Goal: Task Accomplishment & Management: Manage account settings

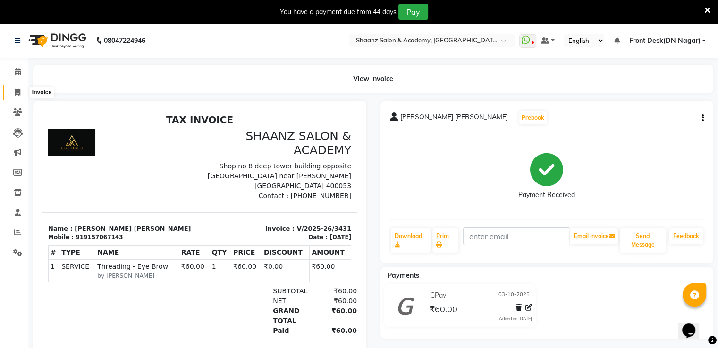
click at [15, 92] on icon at bounding box center [17, 92] width 5 height 7
select select "6360"
select select "service"
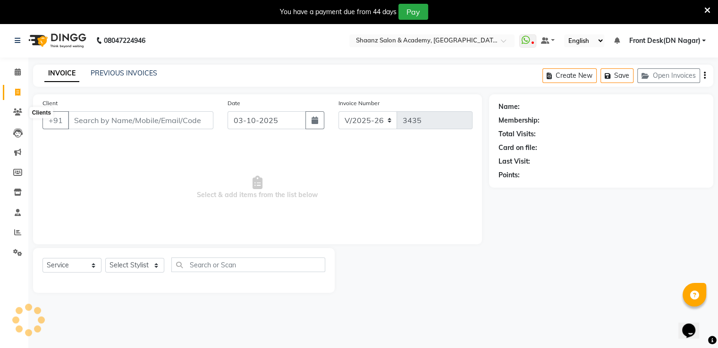
scroll to position [24, 0]
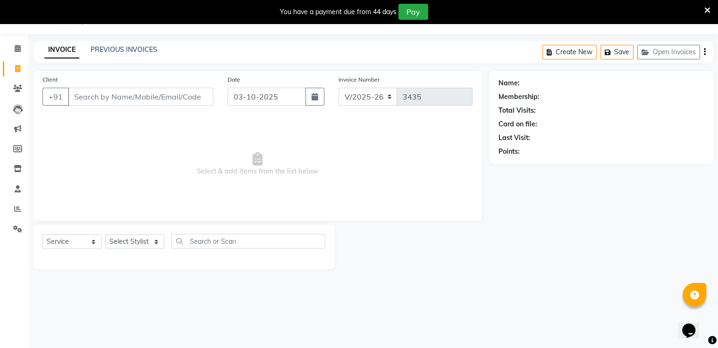
click at [92, 59] on div "INVOICE PREVIOUS INVOICES Create New Save Open Invoices" at bounding box center [373, 52] width 680 height 22
click at [108, 49] on link "PREVIOUS INVOICES" at bounding box center [124, 49] width 67 height 8
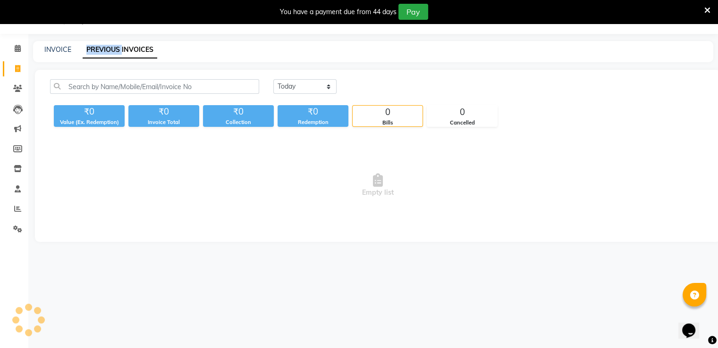
click at [108, 49] on link "PREVIOUS INVOICES" at bounding box center [120, 50] width 75 height 17
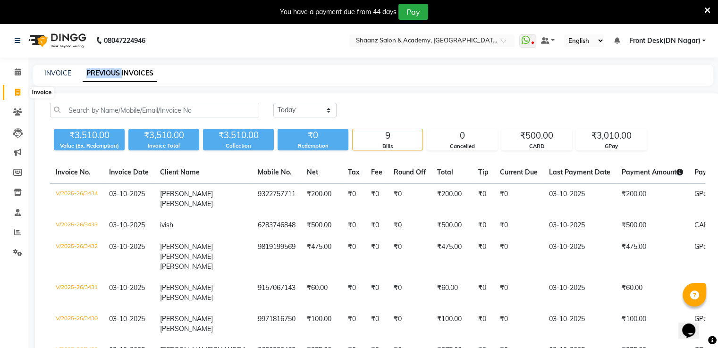
click at [17, 87] on span at bounding box center [17, 92] width 17 height 11
click at [17, 87] on ul "Calendar Invoice Clients Leads Marketing Members Inventory Staff Reports Settin…" at bounding box center [14, 164] width 28 height 205
select select "6360"
select select "service"
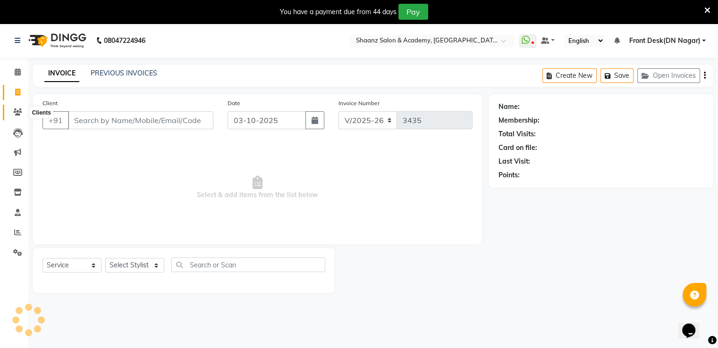
click at [17, 109] on icon at bounding box center [17, 112] width 9 height 7
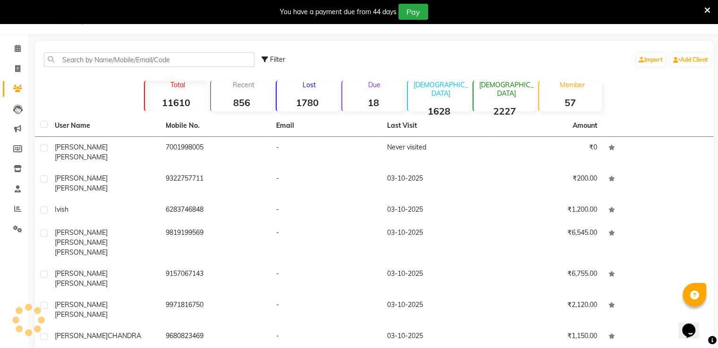
scroll to position [36, 0]
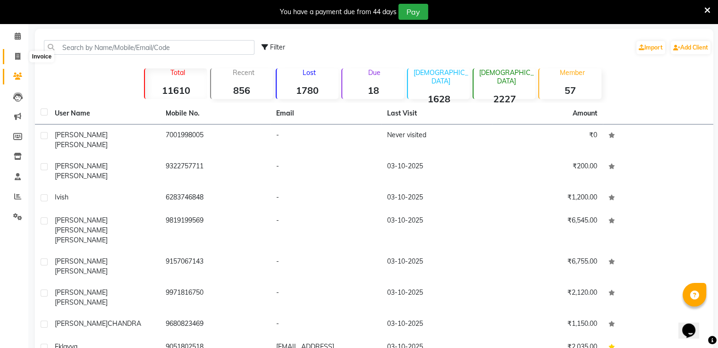
click at [13, 55] on span at bounding box center [17, 56] width 17 height 11
select select "6360"
select select "service"
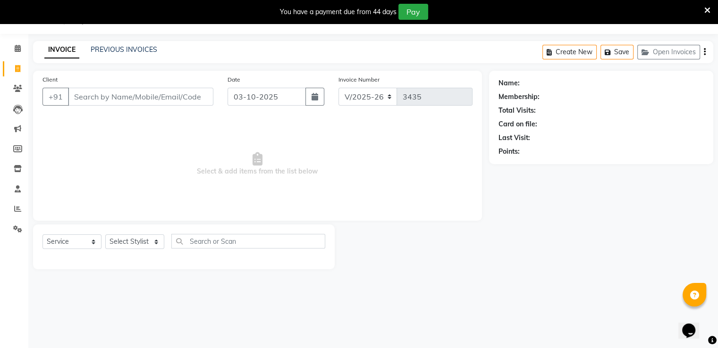
scroll to position [24, 0]
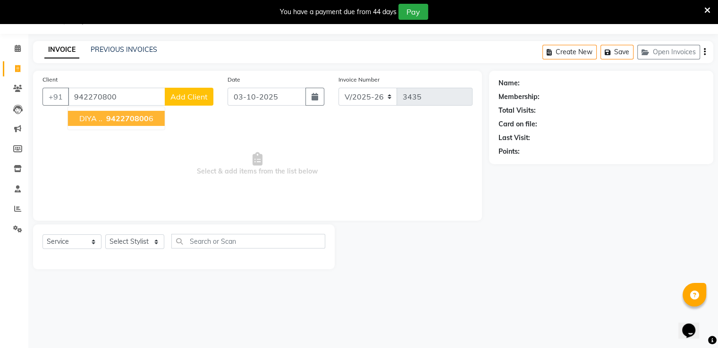
click at [100, 113] on button "DIYA .. 942270800 6" at bounding box center [116, 118] width 97 height 15
type input "9422708006"
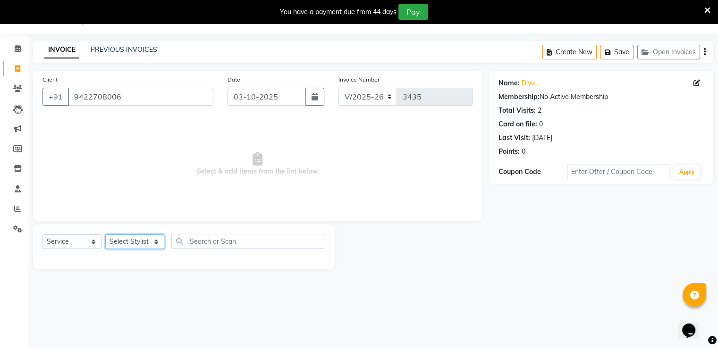
click at [132, 240] on select "Select Stylist [PERSON_NAME] [PERSON_NAME] dc Front Desk(DN Nagar) mehek MUSKAN…" at bounding box center [134, 242] width 59 height 15
select select "84400"
click at [105, 235] on select "Select Stylist [PERSON_NAME] [PERSON_NAME] dc Front Desk(DN Nagar) mehek MUSKAN…" at bounding box center [134, 242] width 59 height 15
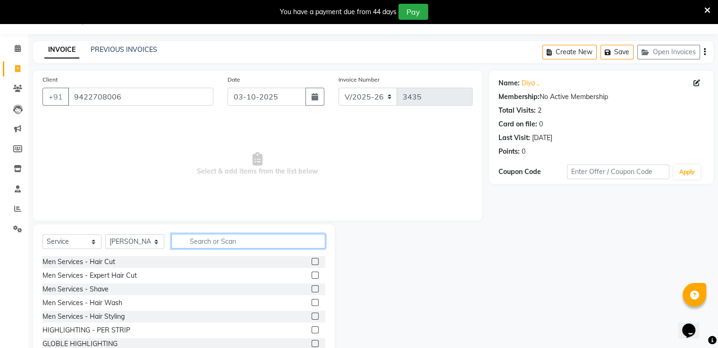
click at [203, 240] on input "text" at bounding box center [248, 241] width 154 height 15
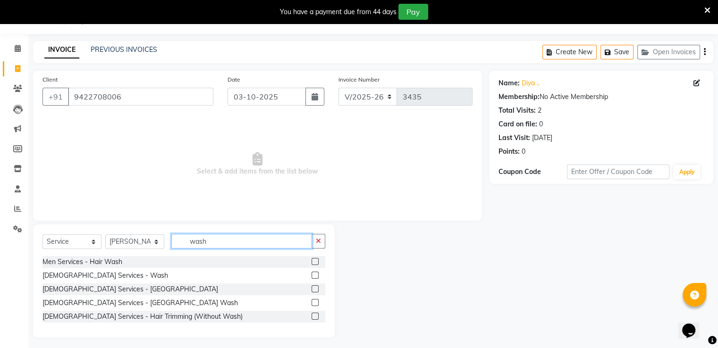
type input "wash"
click at [312, 274] on label at bounding box center [315, 275] width 7 height 7
click at [312, 274] on input "checkbox" at bounding box center [315, 276] width 6 height 6
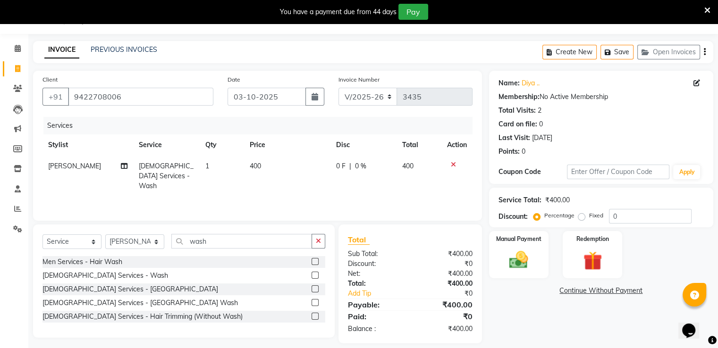
click at [314, 278] on label at bounding box center [315, 275] width 7 height 7
click at [314, 278] on input "checkbox" at bounding box center [315, 276] width 6 height 6
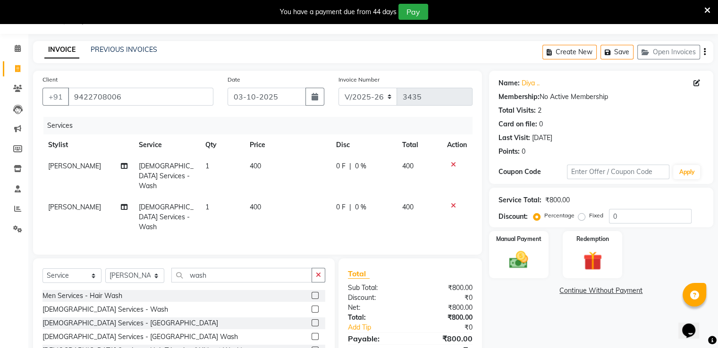
click at [313, 306] on label at bounding box center [315, 309] width 7 height 7
click at [313, 307] on input "checkbox" at bounding box center [315, 310] width 6 height 6
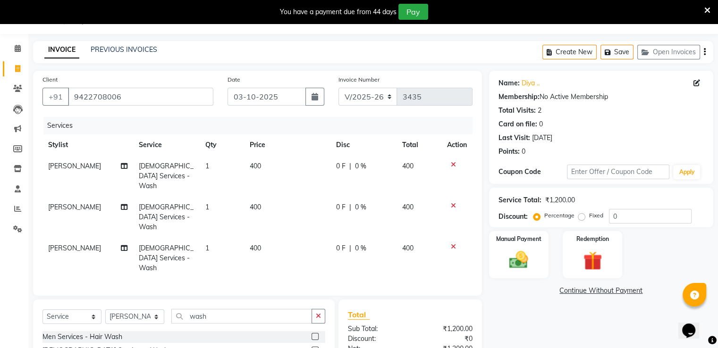
checkbox input "false"
click at [626, 212] on input "0" at bounding box center [650, 216] width 83 height 15
type input "050"
click at [524, 265] on img at bounding box center [519, 260] width 32 height 23
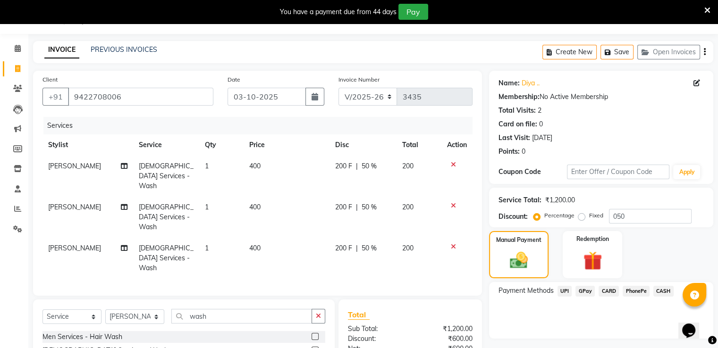
click at [578, 293] on span "GPay" at bounding box center [584, 291] width 19 height 11
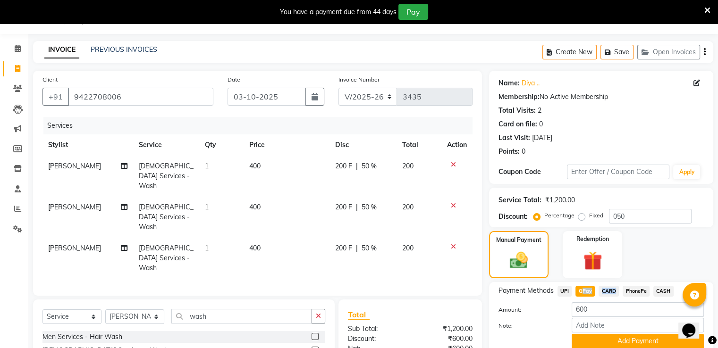
drag, startPoint x: 578, startPoint y: 293, endPoint x: 617, endPoint y: 290, distance: 38.3
click at [617, 290] on div "Payment Methods UPI GPay CARD PhonePe CASH" at bounding box center [601, 292] width 205 height 13
click at [660, 288] on span "CASH" at bounding box center [663, 291] width 20 height 11
click at [589, 338] on button "Add Payment" at bounding box center [638, 341] width 132 height 15
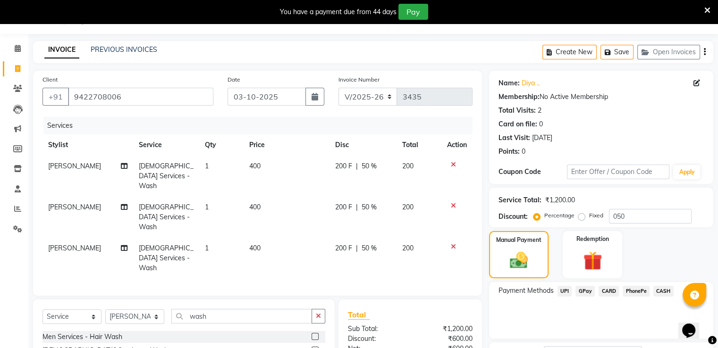
drag, startPoint x: 589, startPoint y: 338, endPoint x: 617, endPoint y: 80, distance: 260.2
click at [617, 80] on div "Name: Diya .. Membership: No Active Membership Total Visits: 2 Card on file: 0 …" at bounding box center [604, 261] width 231 height 381
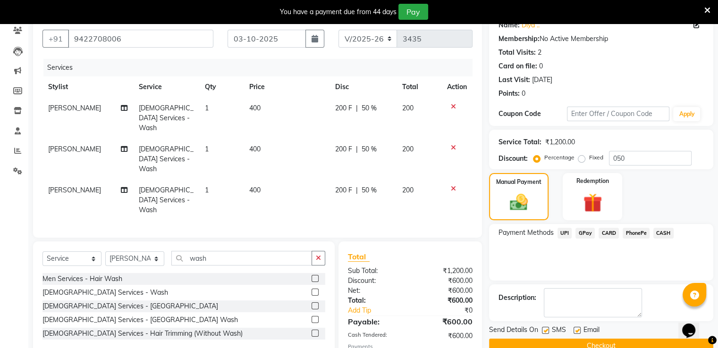
scroll to position [119, 0]
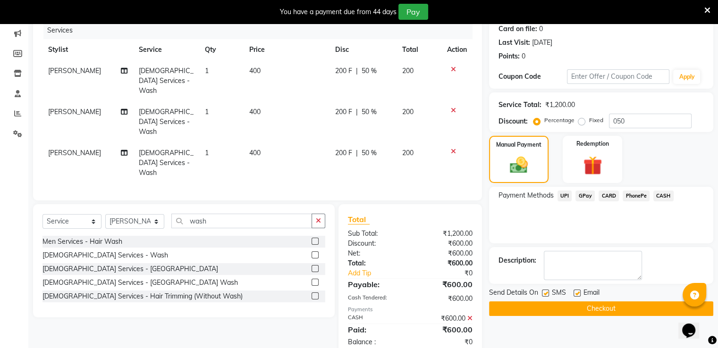
click at [544, 293] on label at bounding box center [545, 293] width 7 height 7
click at [544, 293] on input "checkbox" at bounding box center [545, 294] width 6 height 6
checkbox input "false"
click at [531, 306] on button "Checkout" at bounding box center [601, 309] width 224 height 15
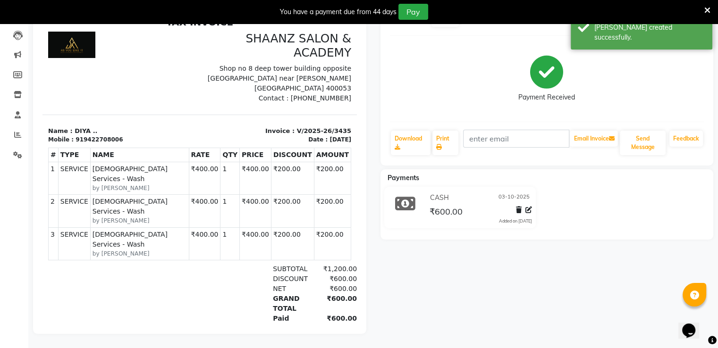
click at [705, 10] on icon at bounding box center [707, 10] width 6 height 8
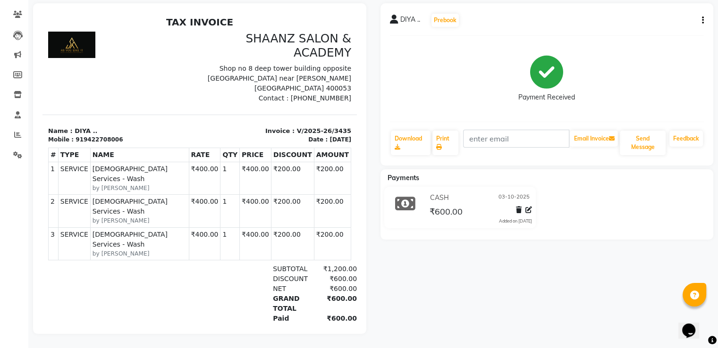
scroll to position [81, 0]
click at [702, 20] on icon "button" at bounding box center [703, 20] width 2 height 0
click at [667, 17] on div "Edit Item Staff" at bounding box center [655, 21] width 65 height 12
select select "84400"
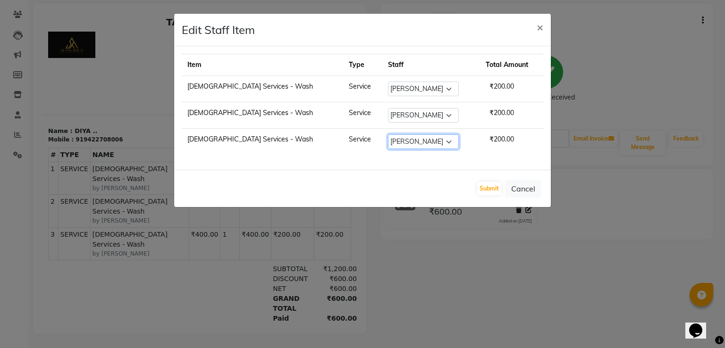
click at [389, 140] on select "Select Ameer AHMAD ASHISH THAPA dc Front Desk(DN Nagar) mehek MUSKAN nisha vish…" at bounding box center [423, 142] width 71 height 15
select select "47609"
click at [388, 135] on select "Select Ameer AHMAD ASHISH THAPA dc Front Desk(DN Nagar) mehek MUSKAN nisha vish…" at bounding box center [423, 142] width 71 height 15
click at [189, 237] on ngb-modal-window "Edit Staff Item × Item Type Staff Total Amount Ladies Services - Wash Service S…" at bounding box center [362, 174] width 725 height 348
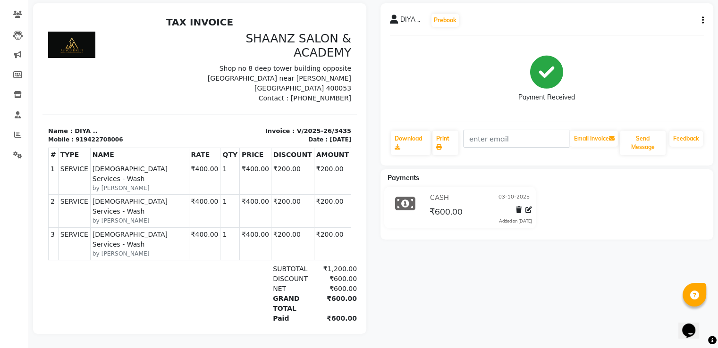
click at [704, 17] on div "DIYA .. Prebook Payment Received Download Print Email Invoice Send Message Feed…" at bounding box center [547, 84] width 333 height 162
click at [702, 20] on icon "button" at bounding box center [703, 20] width 2 height 0
click at [672, 16] on div "Edit Item Staff" at bounding box center [655, 21] width 65 height 12
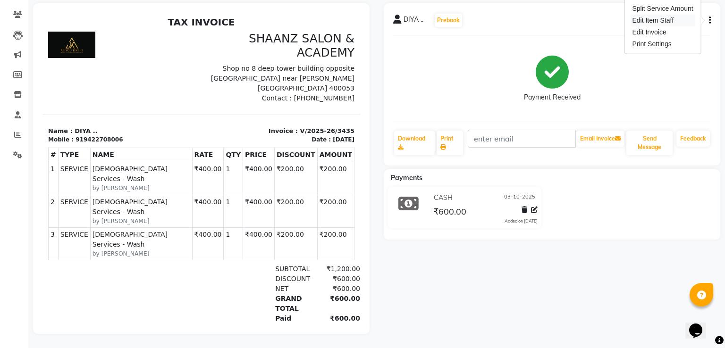
select select "84400"
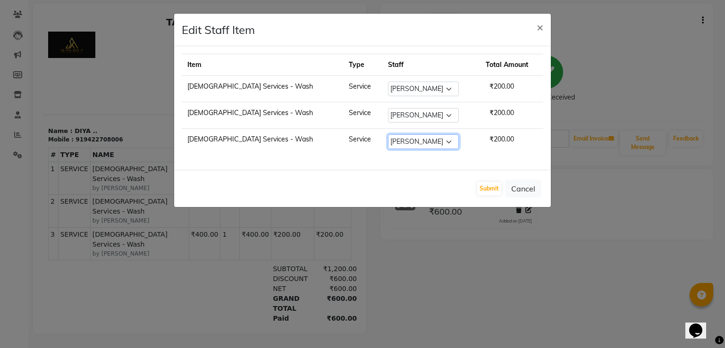
click at [388, 135] on select "Select Ameer AHMAD ASHISH THAPA dc Front Desk(DN Nagar) mehek MUSKAN nisha vish…" at bounding box center [423, 142] width 71 height 15
select select "47609"
click at [388, 135] on select "Select Ameer AHMAD ASHISH THAPA dc Front Desk(DN Nagar) mehek MUSKAN nisha vish…" at bounding box center [423, 142] width 71 height 15
click at [497, 190] on button "Submit" at bounding box center [489, 188] width 24 height 13
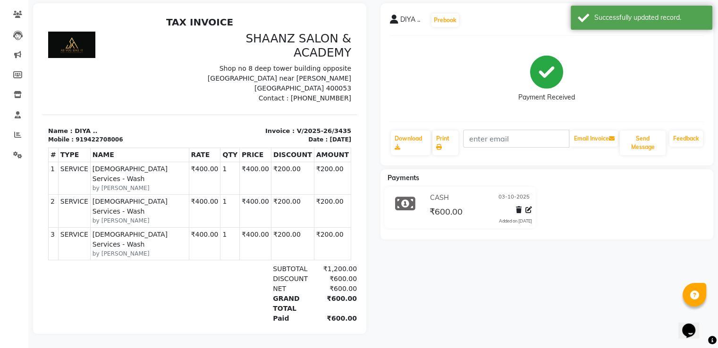
click at [99, 42] on div at bounding box center [120, 68] width 157 height 72
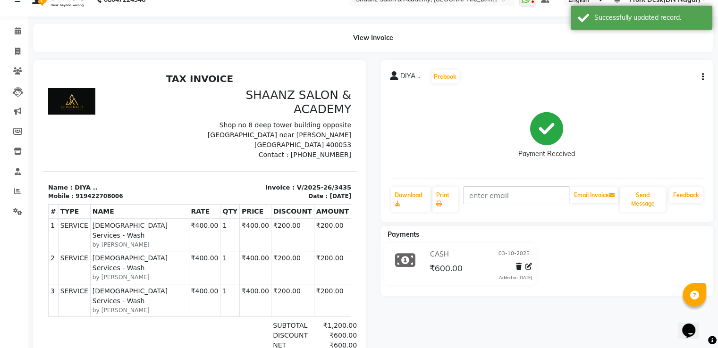
scroll to position [0, 0]
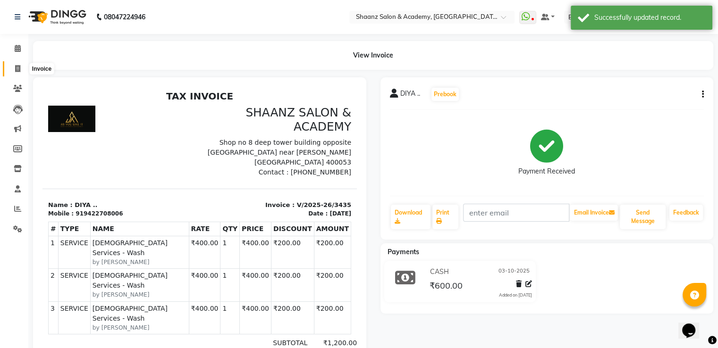
click at [13, 69] on span at bounding box center [17, 69] width 17 height 11
select select "6360"
select select "service"
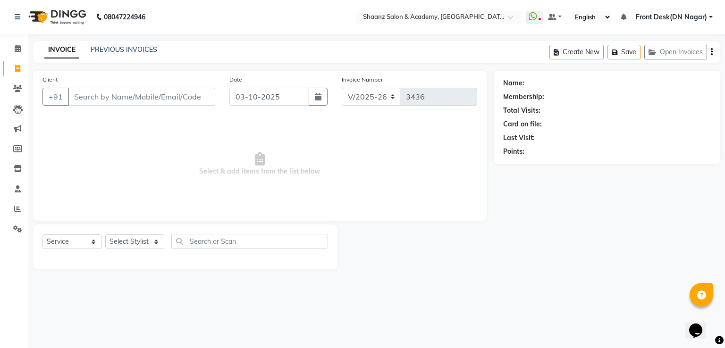
click at [82, 96] on input "Client" at bounding box center [141, 97] width 147 height 18
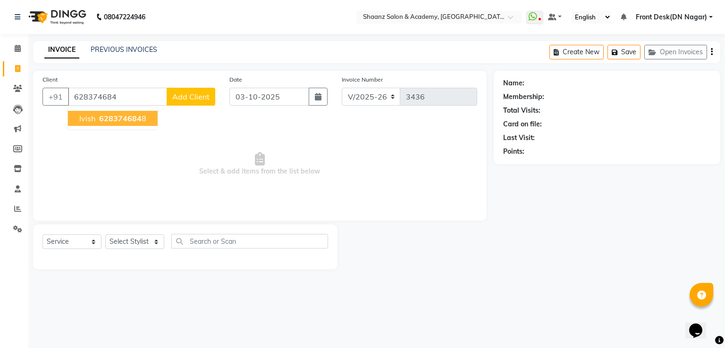
click at [92, 114] on span "ivish" at bounding box center [87, 118] width 16 height 9
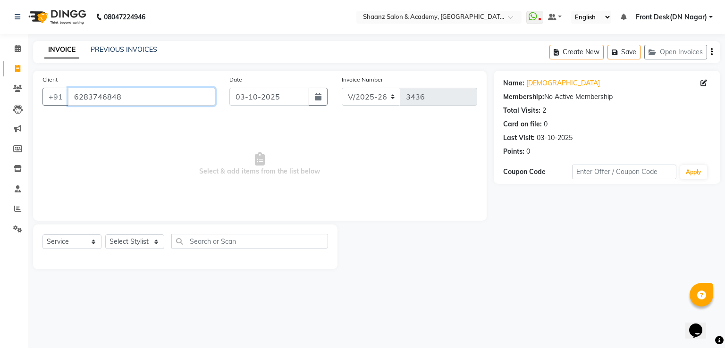
click at [144, 97] on input "6283746848" at bounding box center [141, 97] width 147 height 18
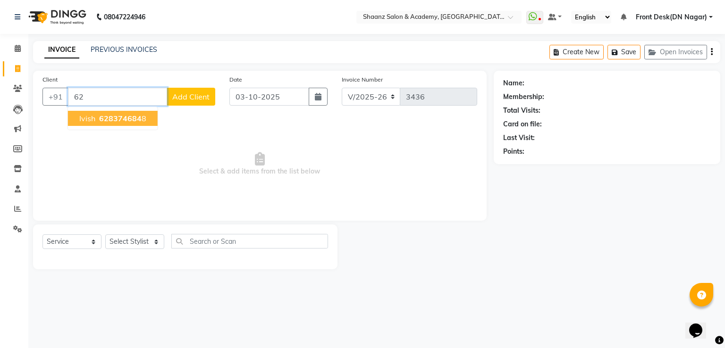
type input "6"
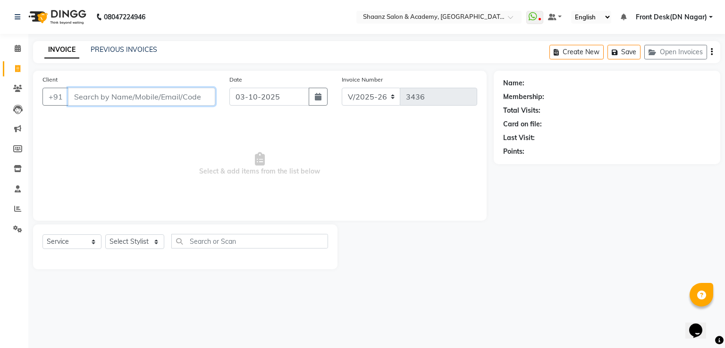
click at [78, 96] on input "Client" at bounding box center [141, 97] width 147 height 18
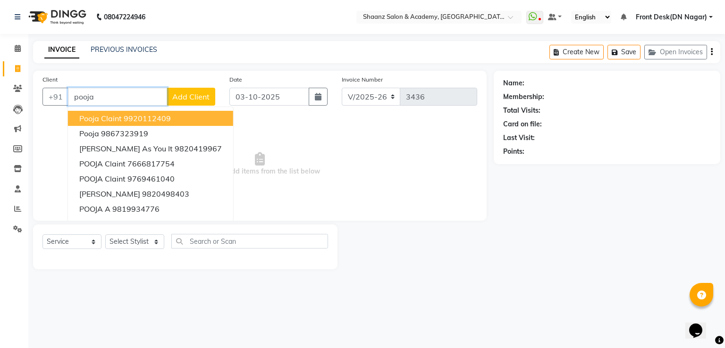
click at [106, 121] on span "Pooja Claint" at bounding box center [100, 118] width 42 height 9
type input "9920112409"
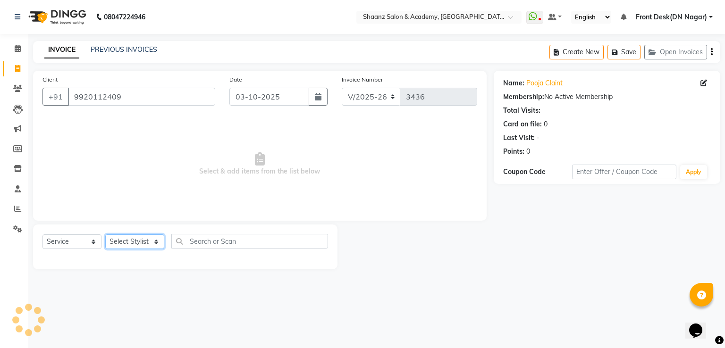
click at [130, 240] on select "Select Stylist [PERSON_NAME] [PERSON_NAME] dc Front Desk(DN Nagar) mehek MUSKAN…" at bounding box center [134, 242] width 59 height 15
select select "49291"
click at [105, 235] on select "Select Stylist [PERSON_NAME] [PERSON_NAME] dc Front Desk(DN Nagar) mehek MUSKAN…" at bounding box center [134, 242] width 59 height 15
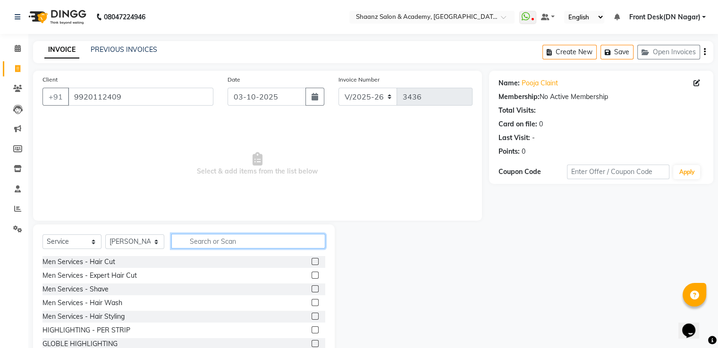
click at [211, 245] on input "text" at bounding box center [248, 241] width 154 height 15
type input "thre"
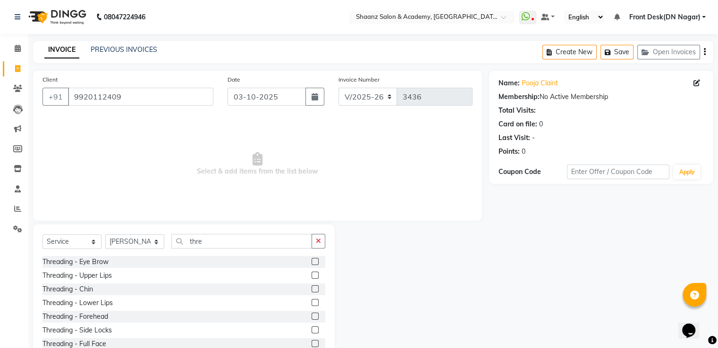
click at [312, 263] on label at bounding box center [315, 261] width 7 height 7
click at [312, 263] on input "checkbox" at bounding box center [315, 262] width 6 height 6
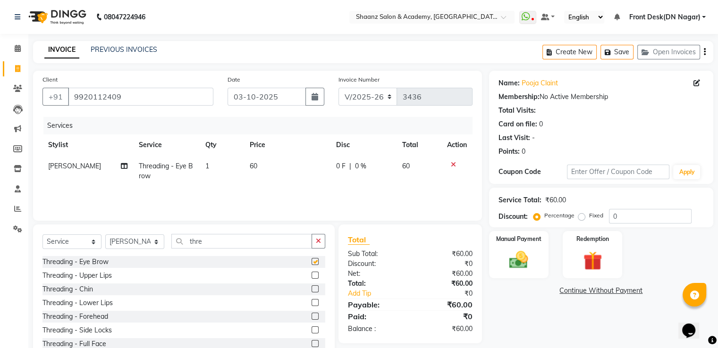
checkbox input "false"
click at [524, 250] on img at bounding box center [519, 260] width 32 height 23
click at [584, 293] on span "GPay" at bounding box center [584, 291] width 19 height 11
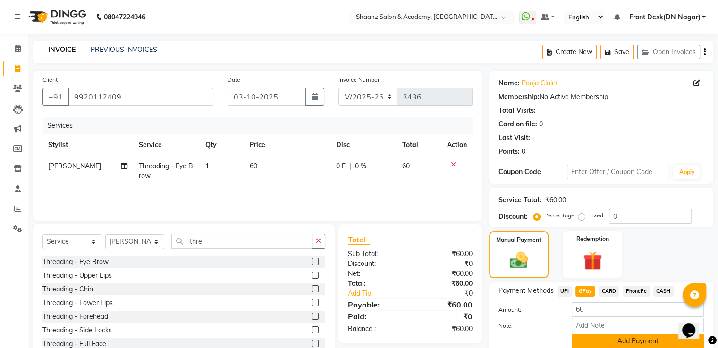
click at [610, 338] on button "Add Payment" at bounding box center [638, 341] width 132 height 15
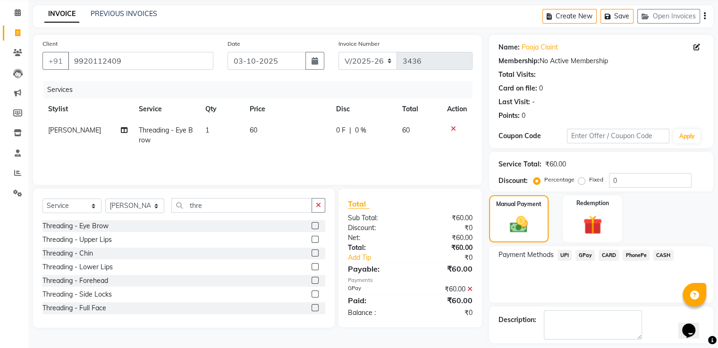
scroll to position [77, 0]
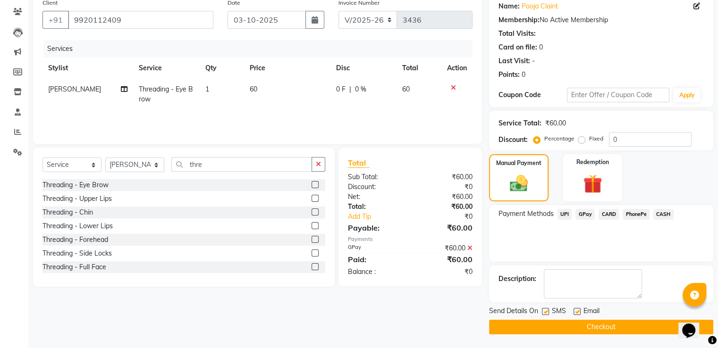
click at [546, 310] on label at bounding box center [545, 311] width 7 height 7
click at [546, 310] on input "checkbox" at bounding box center [545, 312] width 6 height 6
checkbox input "false"
click at [546, 326] on button "Checkout" at bounding box center [601, 327] width 224 height 15
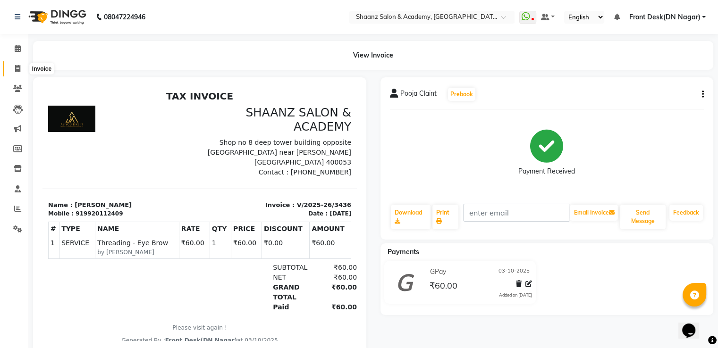
click at [17, 68] on icon at bounding box center [17, 68] width 5 height 7
select select "service"
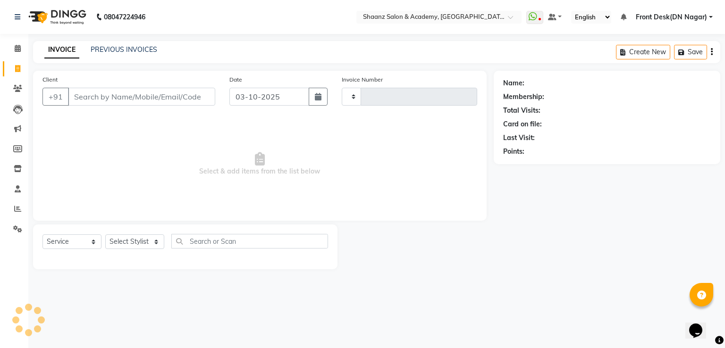
type input "3437"
select select "6360"
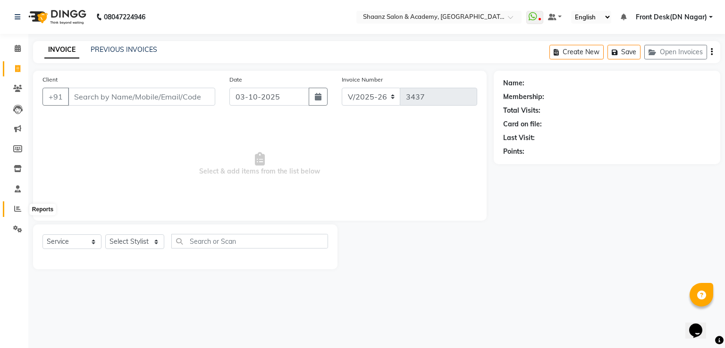
click at [15, 210] on icon at bounding box center [17, 208] width 7 height 7
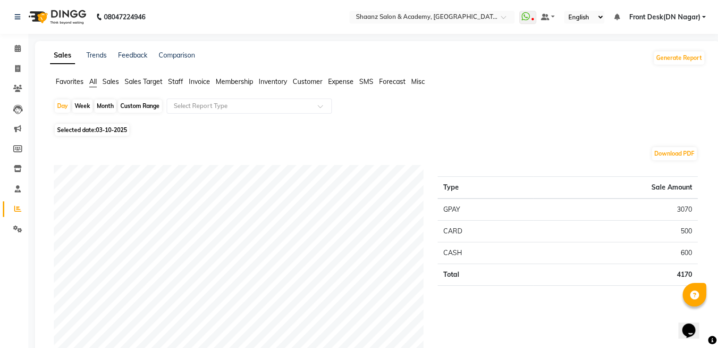
click at [103, 104] on div "Month" at bounding box center [105, 106] width 22 height 13
select select "10"
select select "2025"
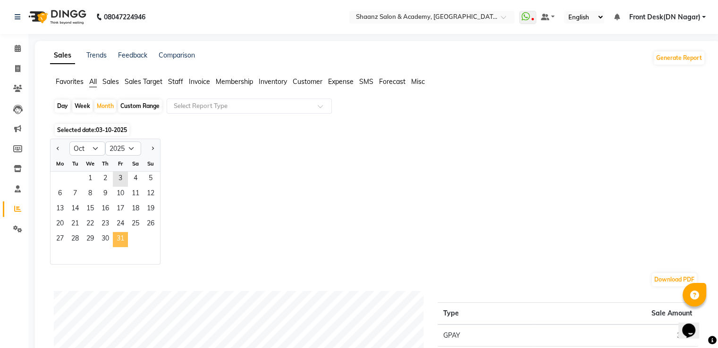
click at [121, 242] on span "31" at bounding box center [120, 239] width 15 height 15
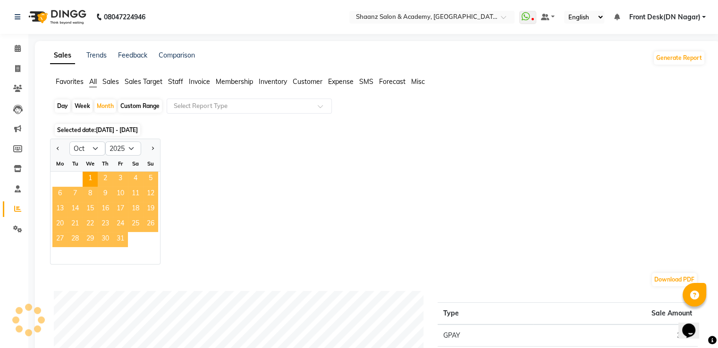
click at [123, 239] on span "31" at bounding box center [120, 239] width 15 height 15
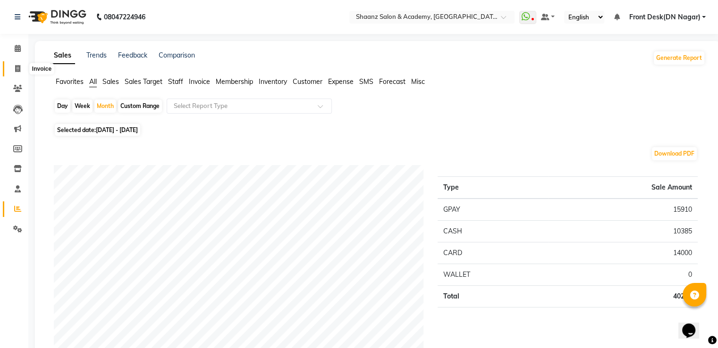
click at [17, 68] on icon at bounding box center [17, 68] width 5 height 7
select select "service"
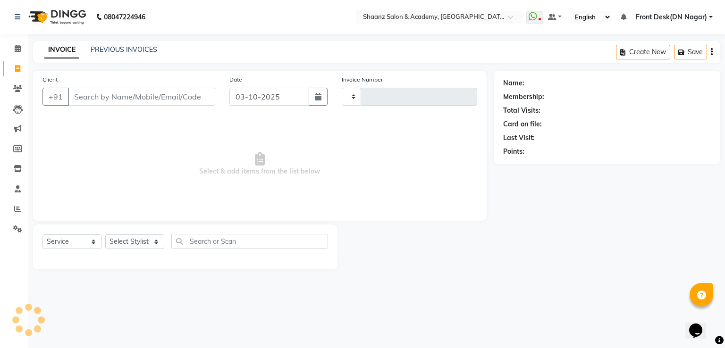
type input "3437"
select select "6360"
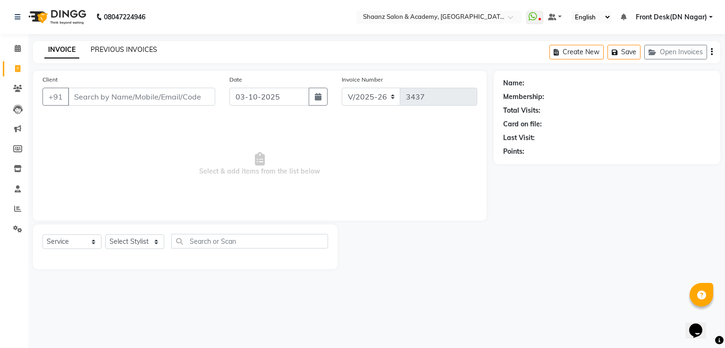
click at [104, 46] on link "PREVIOUS INVOICES" at bounding box center [124, 49] width 67 height 8
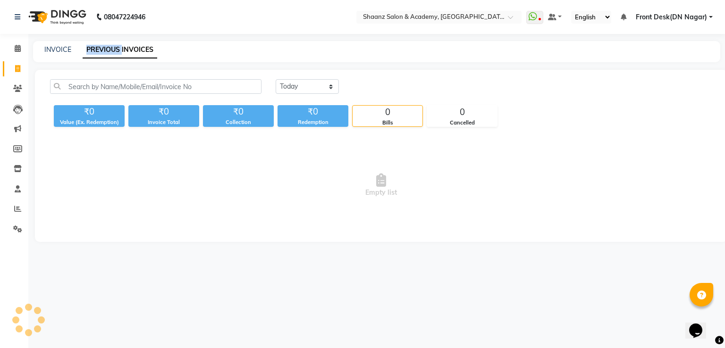
click at [104, 46] on link "PREVIOUS INVOICES" at bounding box center [120, 50] width 75 height 17
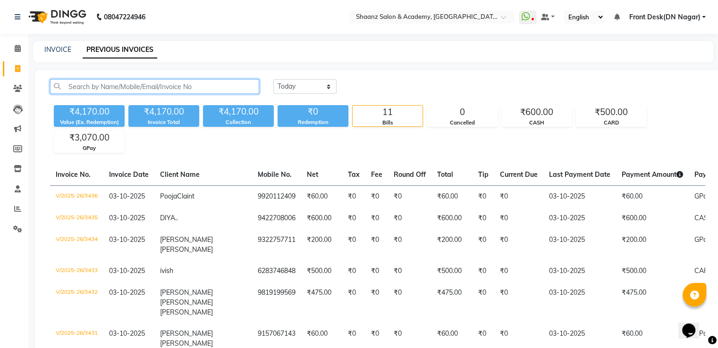
click at [147, 87] on input "text" at bounding box center [154, 86] width 209 height 15
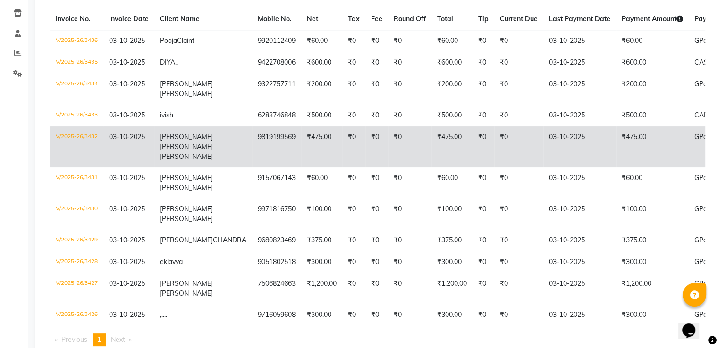
scroll to position [138, 0]
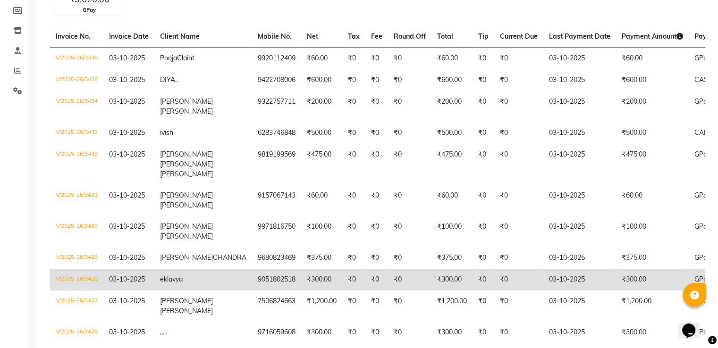
click at [431, 291] on td "₹300.00" at bounding box center [451, 280] width 41 height 22
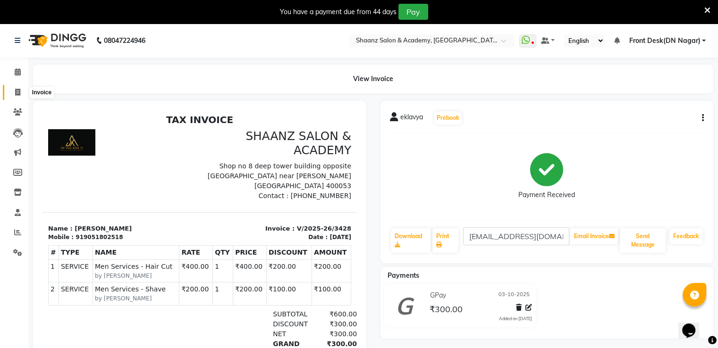
click at [17, 93] on icon at bounding box center [17, 92] width 5 height 7
select select "6360"
select select "service"
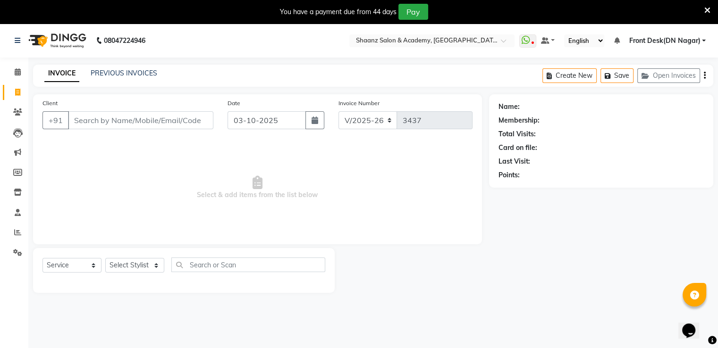
scroll to position [24, 0]
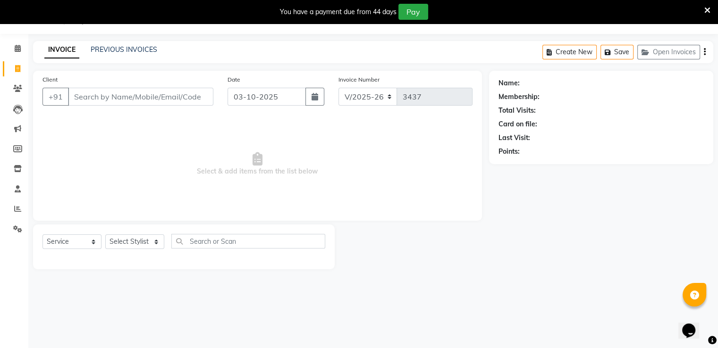
click at [134, 92] on input "Client" at bounding box center [140, 97] width 145 height 18
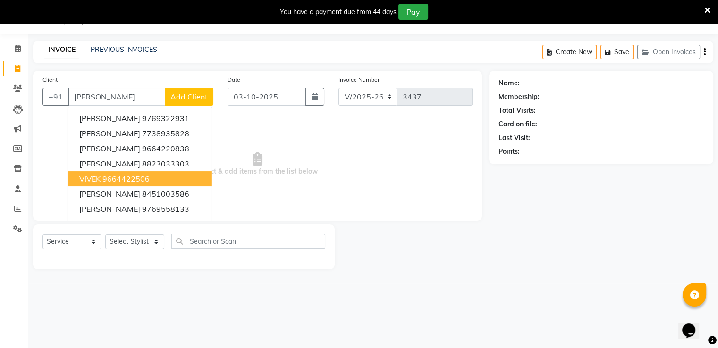
click at [127, 174] on ngb-highlight "9664422506" at bounding box center [125, 178] width 47 height 9
type input "9664422506"
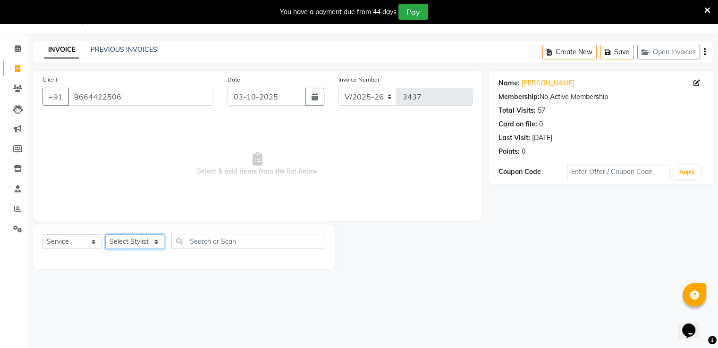
click at [145, 244] on select "Select Stylist [PERSON_NAME] [PERSON_NAME] dc Front Desk(DN Nagar) mehek MUSKAN…" at bounding box center [134, 242] width 59 height 15
click at [105, 235] on select "Select Stylist [PERSON_NAME] [PERSON_NAME] dc Front Desk(DN Nagar) mehek MUSKAN…" at bounding box center [134, 242] width 59 height 15
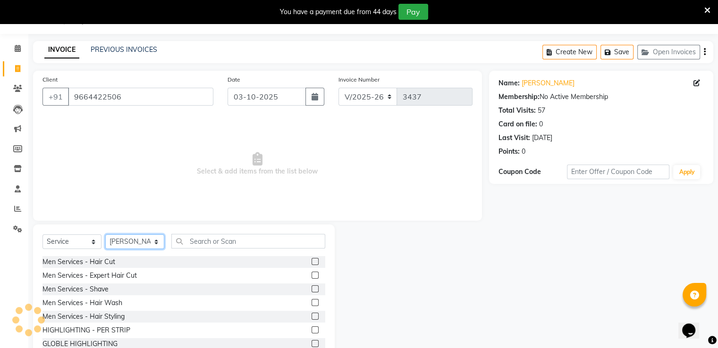
select select "91007"
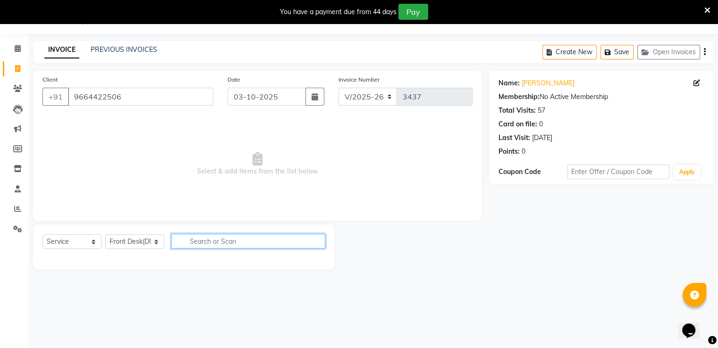
click at [226, 240] on input "text" at bounding box center [248, 241] width 154 height 15
type input "foot"
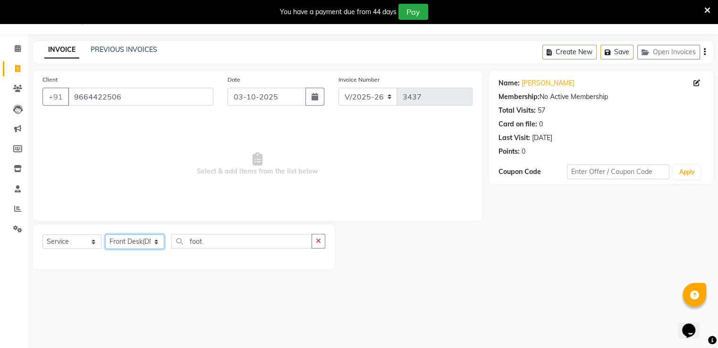
click at [150, 242] on select "Select Stylist [PERSON_NAME] [PERSON_NAME] dc Front Desk(DN Nagar) mehek MUSKAN…" at bounding box center [134, 242] width 59 height 15
select select "89394"
click at [105, 235] on select "Select Stylist [PERSON_NAME] [PERSON_NAME] dc Front Desk(DN Nagar) mehek MUSKAN…" at bounding box center [134, 242] width 59 height 15
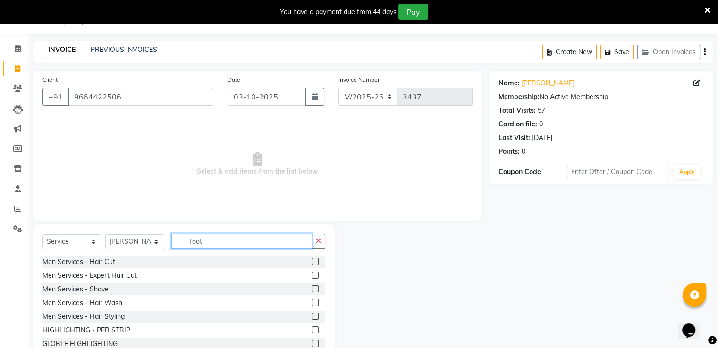
click at [210, 245] on input "foot" at bounding box center [241, 241] width 141 height 15
type input "f"
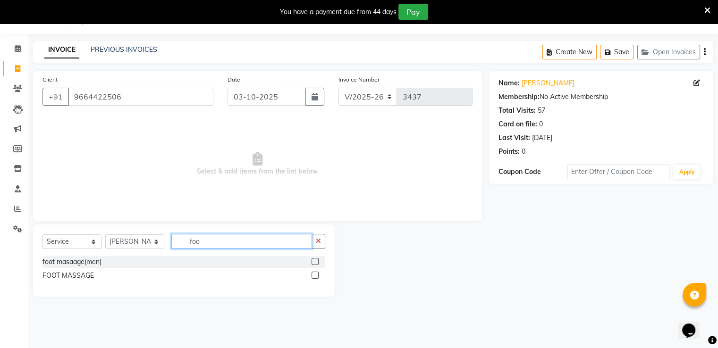
type input "foot"
click at [312, 260] on label at bounding box center [315, 261] width 7 height 7
click at [312, 260] on input "checkbox" at bounding box center [315, 262] width 6 height 6
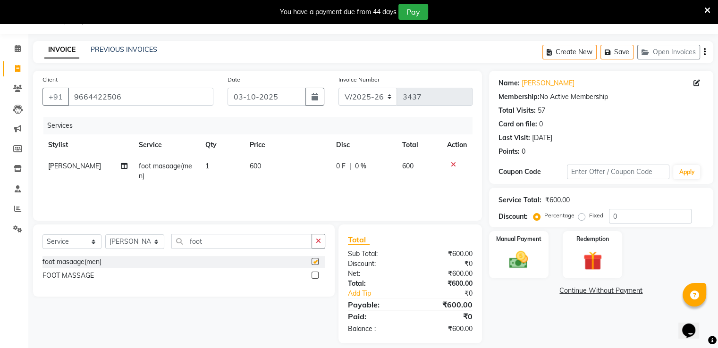
checkbox input "false"
click at [617, 218] on input "0" at bounding box center [650, 216] width 83 height 15
type input "050"
click at [521, 246] on div "Manual Payment" at bounding box center [519, 254] width 62 height 49
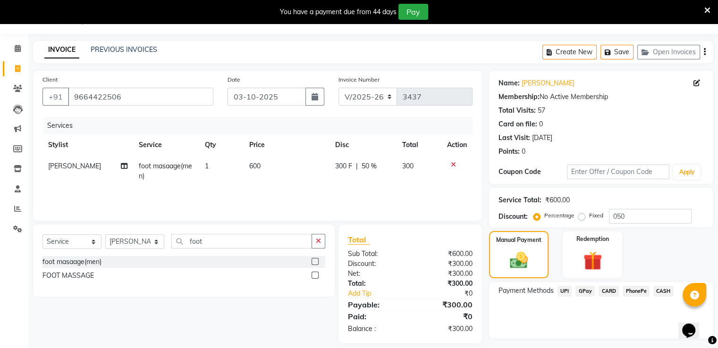
click at [583, 294] on span "GPay" at bounding box center [584, 291] width 19 height 11
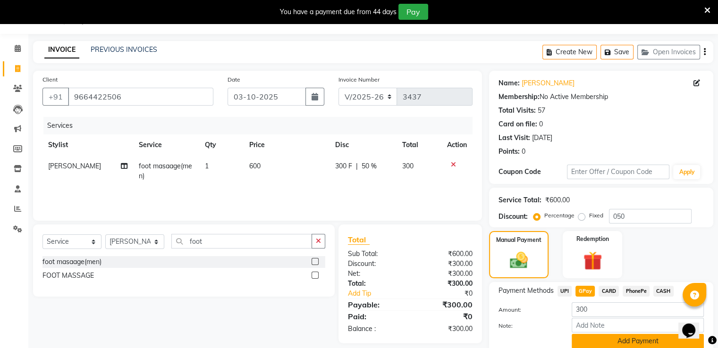
click at [605, 339] on button "Add Payment" at bounding box center [638, 341] width 132 height 15
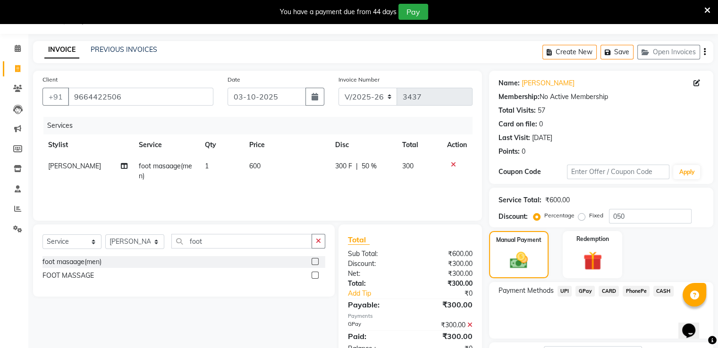
scroll to position [100, 0]
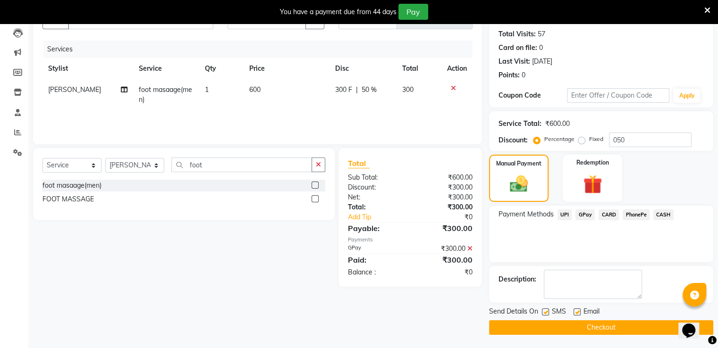
click at [546, 312] on label at bounding box center [545, 312] width 7 height 7
click at [546, 312] on input "checkbox" at bounding box center [545, 313] width 6 height 6
checkbox input "false"
click at [548, 331] on button "Checkout" at bounding box center [601, 328] width 224 height 15
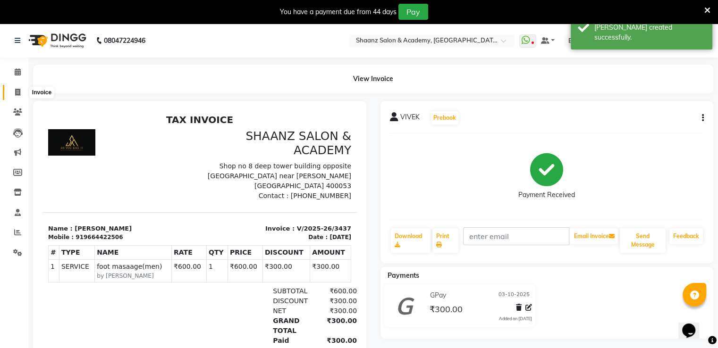
click at [16, 91] on icon at bounding box center [17, 92] width 5 height 7
select select "service"
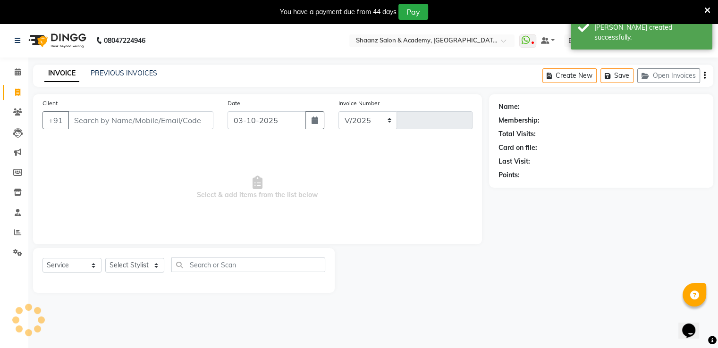
select select "6360"
type input "3438"
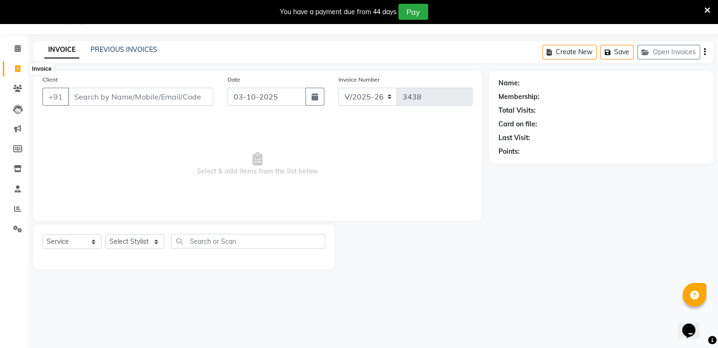
click at [13, 68] on span at bounding box center [17, 69] width 17 height 11
select select "6360"
select select "service"
click at [76, 96] on input "Client" at bounding box center [140, 97] width 145 height 18
click at [125, 245] on select "Select Stylist [PERSON_NAME] [PERSON_NAME] dc Front Desk(DN Nagar) mehek MUSKAN…" at bounding box center [134, 242] width 59 height 15
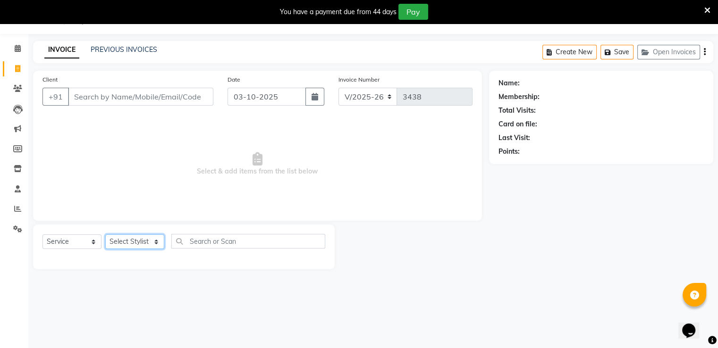
select select "88016"
click at [105, 235] on select "Select Stylist [PERSON_NAME] [PERSON_NAME] dc Front Desk(DN Nagar) mehek MUSKAN…" at bounding box center [134, 242] width 59 height 15
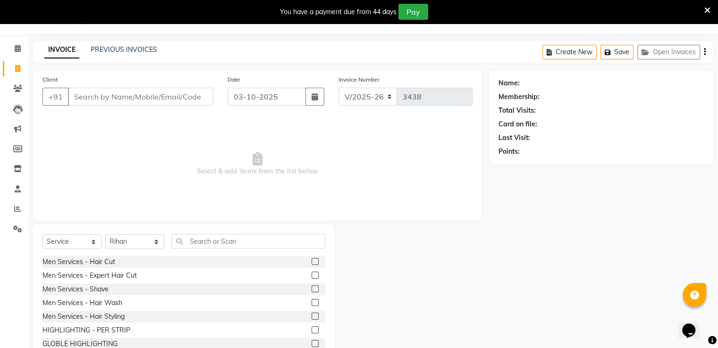
click at [312, 263] on label at bounding box center [315, 261] width 7 height 7
click at [312, 263] on input "checkbox" at bounding box center [315, 262] width 6 height 6
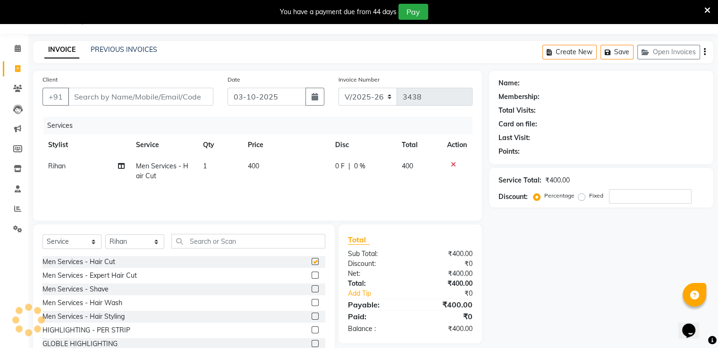
checkbox input "false"
click at [312, 289] on label at bounding box center [315, 289] width 7 height 7
click at [312, 289] on input "checkbox" at bounding box center [315, 290] width 6 height 6
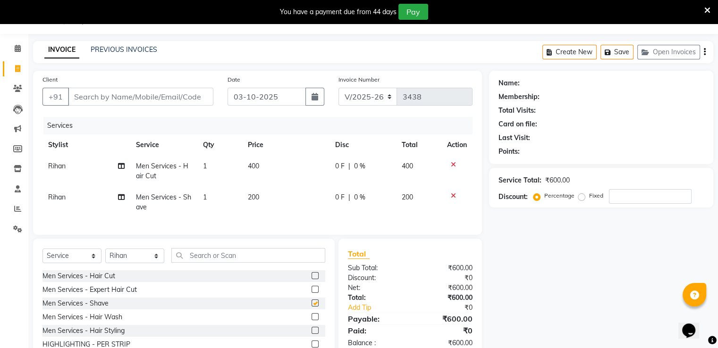
checkbox input "false"
click at [17, 68] on icon at bounding box center [17, 68] width 5 height 7
click at [14, 66] on span at bounding box center [17, 69] width 17 height 11
select select "6360"
select select "service"
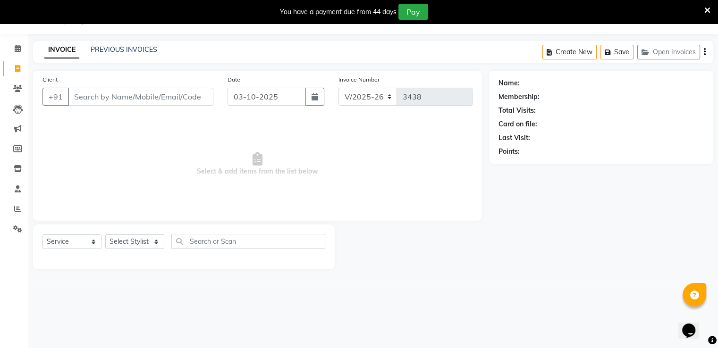
click at [95, 92] on input "Client" at bounding box center [140, 97] width 145 height 18
click at [91, 100] on input "Client" at bounding box center [140, 97] width 145 height 18
click at [136, 243] on select "Select Stylist [PERSON_NAME] [PERSON_NAME] dc Front Desk(DN Nagar) mehek MUSKAN…" at bounding box center [134, 242] width 59 height 15
select select "88016"
click at [105, 235] on select "Select Stylist [PERSON_NAME] [PERSON_NAME] dc Front Desk(DN Nagar) mehek MUSKAN…" at bounding box center [134, 242] width 59 height 15
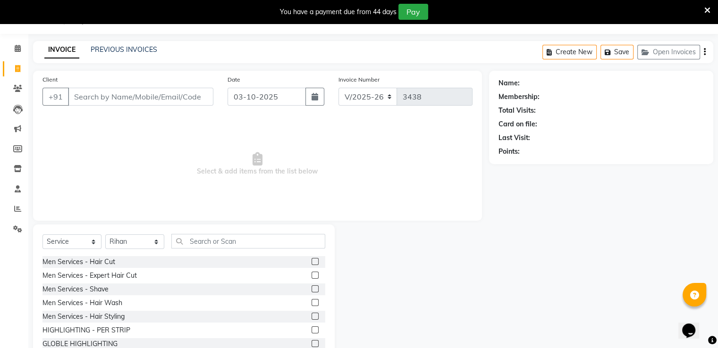
click at [312, 263] on label at bounding box center [315, 261] width 7 height 7
click at [312, 263] on input "checkbox" at bounding box center [315, 262] width 6 height 6
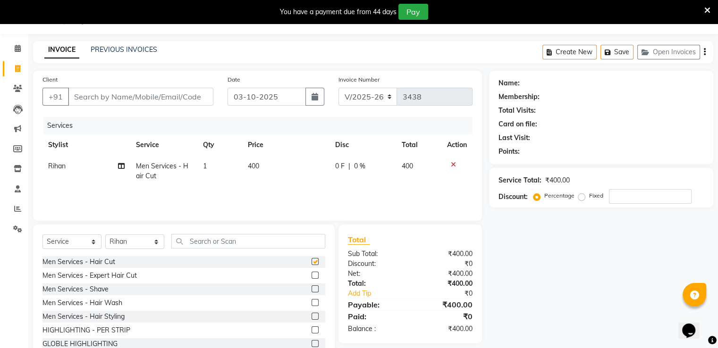
checkbox input "false"
click at [312, 291] on label at bounding box center [315, 289] width 7 height 7
click at [312, 291] on input "checkbox" at bounding box center [315, 290] width 6 height 6
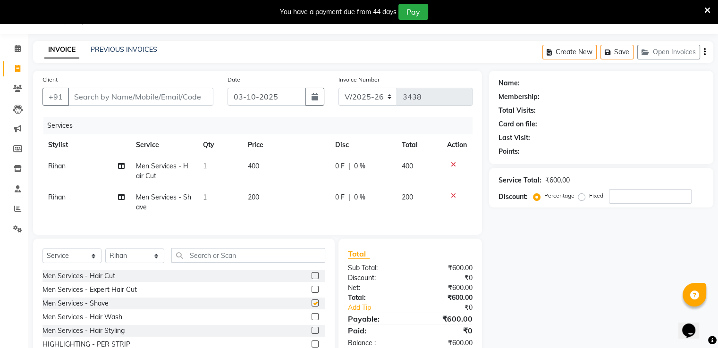
checkbox input "false"
click at [125, 93] on input "Client" at bounding box center [140, 97] width 145 height 18
type input "9"
type input "0"
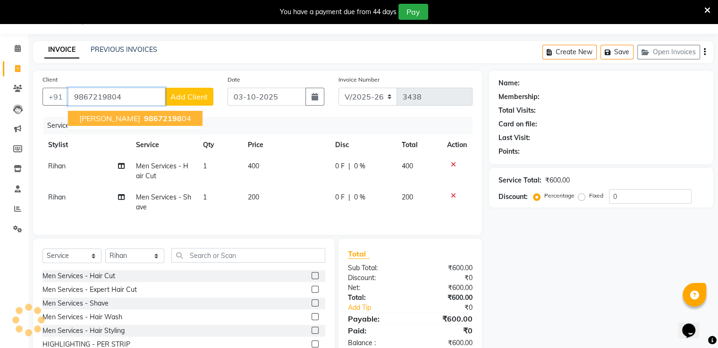
type input "9867219804"
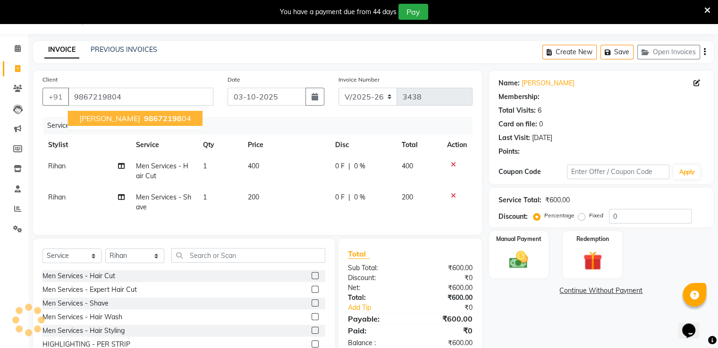
select select "1: Object"
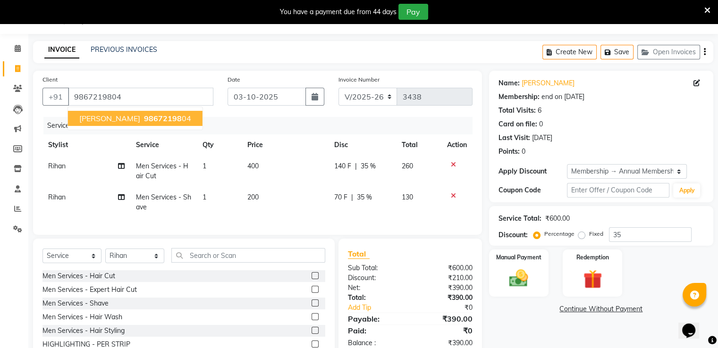
click at [144, 120] on span "98672198" at bounding box center [163, 118] width 38 height 9
type input "0"
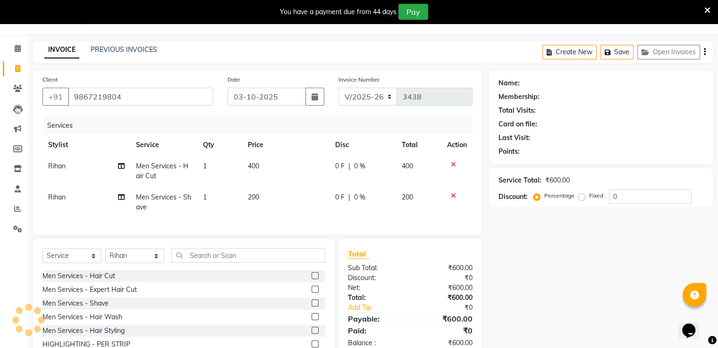
select select "1: Object"
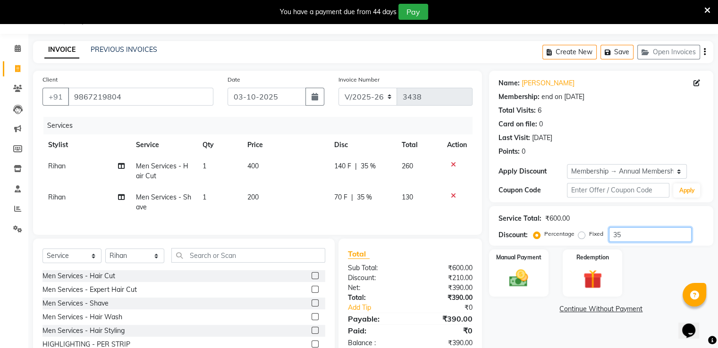
click at [628, 233] on input "35" at bounding box center [650, 235] width 83 height 15
type input "3"
type input "50"
click at [523, 285] on img at bounding box center [519, 279] width 32 height 23
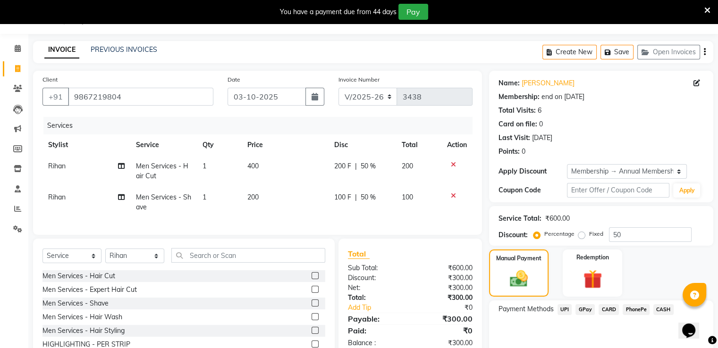
click at [667, 306] on span "CASH" at bounding box center [663, 309] width 20 height 11
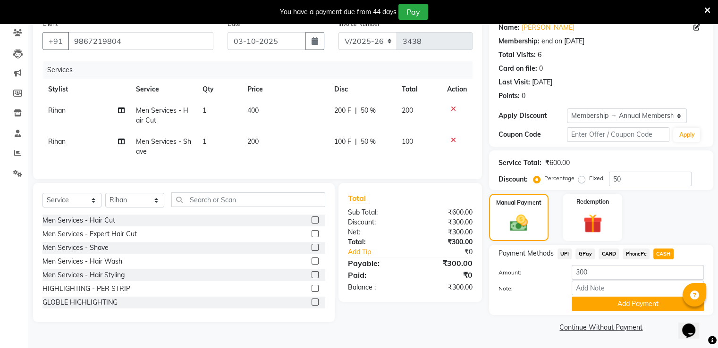
scroll to position [80, 0]
click at [585, 301] on button "Add Payment" at bounding box center [638, 303] width 132 height 15
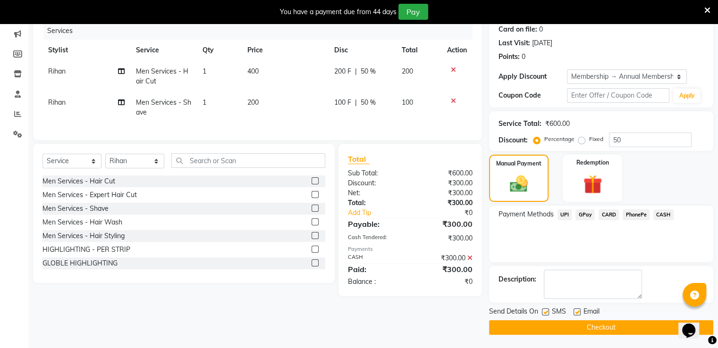
scroll to position [119, 0]
click at [546, 310] on label at bounding box center [545, 311] width 7 height 7
click at [546, 310] on input "checkbox" at bounding box center [545, 312] width 6 height 6
checkbox input "false"
click at [542, 327] on button "Checkout" at bounding box center [601, 327] width 224 height 15
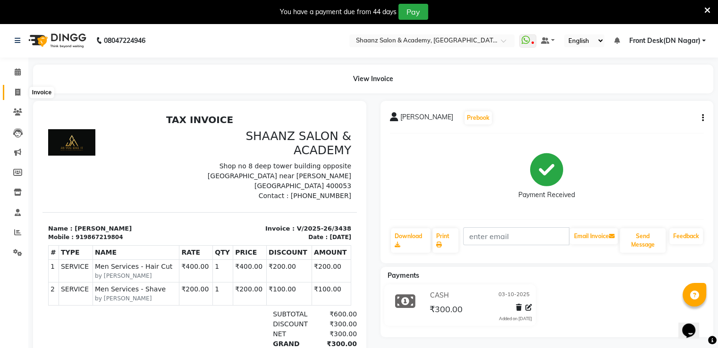
click at [16, 93] on icon at bounding box center [17, 92] width 5 height 7
select select "service"
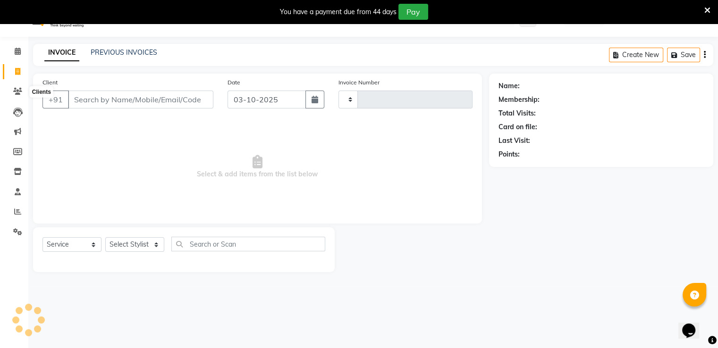
scroll to position [24, 0]
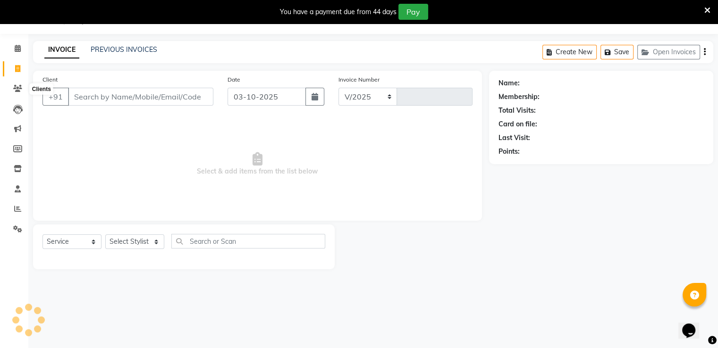
select select "6360"
type input "3439"
click at [126, 244] on select "Select Stylist [PERSON_NAME] [PERSON_NAME] dc Front Desk(DN Nagar) mehek MUSKAN…" at bounding box center [134, 242] width 59 height 15
select select "89394"
click at [105, 235] on select "Select Stylist [PERSON_NAME] [PERSON_NAME] dc Front Desk(DN Nagar) mehek MUSKAN…" at bounding box center [134, 242] width 59 height 15
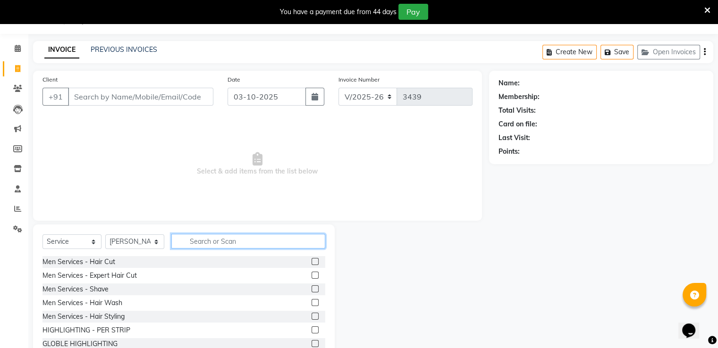
click at [195, 242] on input "text" at bounding box center [248, 241] width 154 height 15
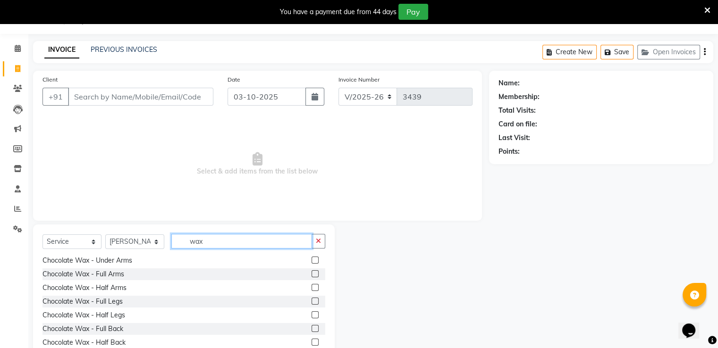
scroll to position [456, 0]
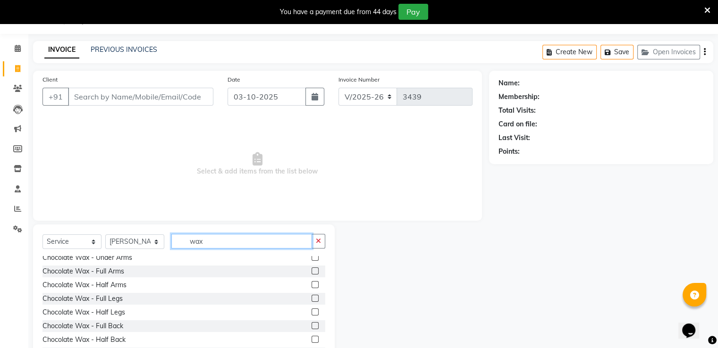
type input "wax"
click at [312, 296] on label at bounding box center [315, 298] width 7 height 7
click at [312, 296] on input "checkbox" at bounding box center [315, 299] width 6 height 6
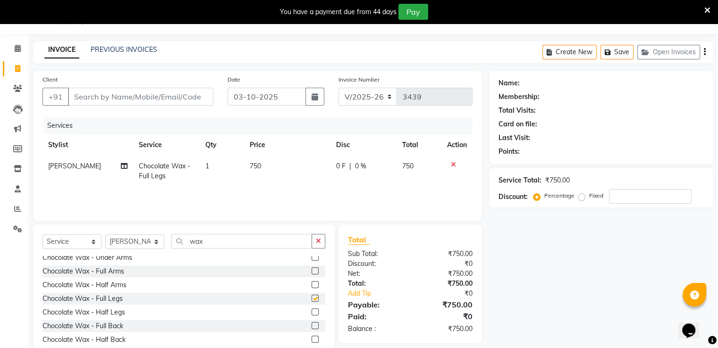
checkbox input "false"
click at [312, 258] on label at bounding box center [315, 257] width 7 height 7
click at [312, 258] on input "checkbox" at bounding box center [315, 258] width 6 height 6
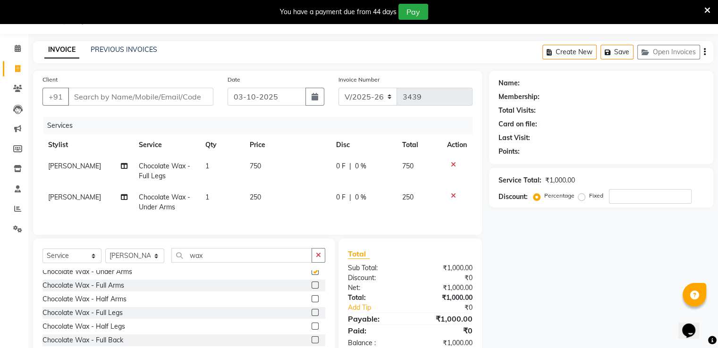
checkbox input "false"
click at [265, 191] on td "250" at bounding box center [287, 202] width 86 height 31
select select "89394"
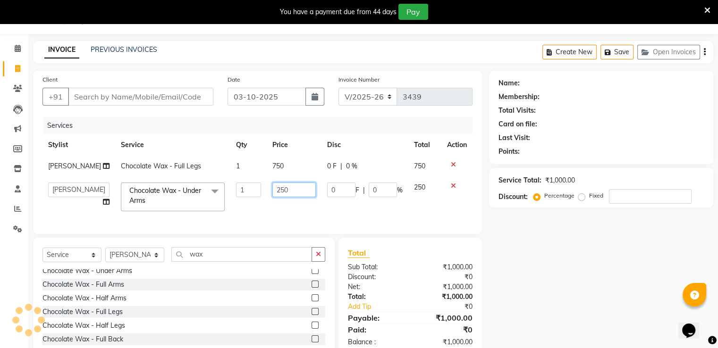
click at [284, 193] on input "250" at bounding box center [293, 190] width 43 height 15
type input "2"
type input "600"
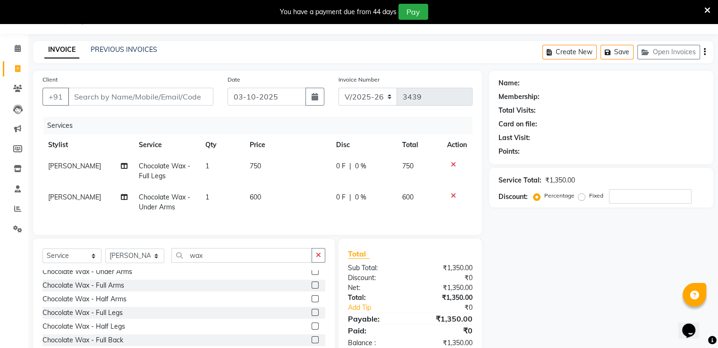
click at [372, 215] on td "0 F | 0 %" at bounding box center [363, 202] width 66 height 31
select select "89394"
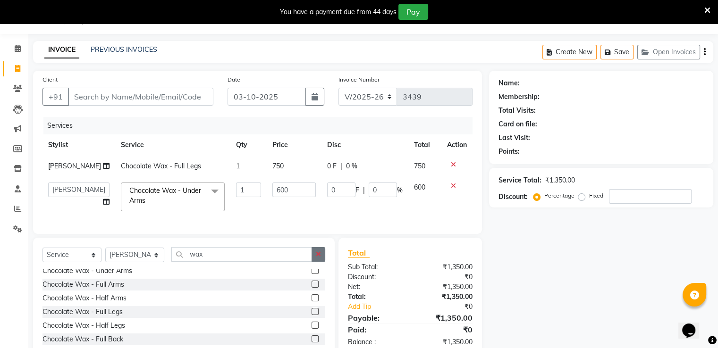
click at [320, 258] on icon "button" at bounding box center [318, 254] width 5 height 7
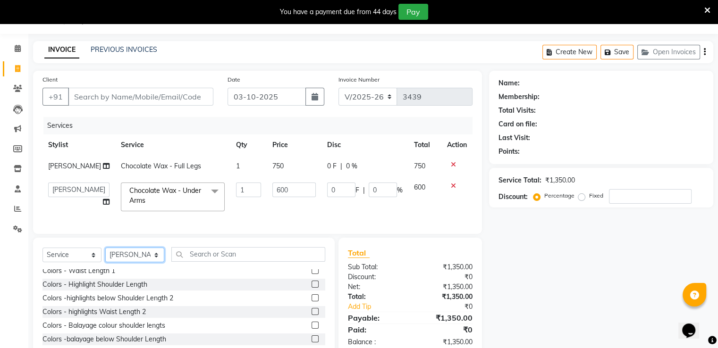
click at [121, 262] on select "Select Stylist [PERSON_NAME] [PERSON_NAME] dc Front Desk(DN Nagar) mehek MUSKAN…" at bounding box center [134, 255] width 59 height 15
select select "49291"
click at [105, 255] on select "Select Stylist [PERSON_NAME] [PERSON_NAME] dc Front Desk(DN Nagar) mehek MUSKAN…" at bounding box center [134, 255] width 59 height 15
click at [203, 261] on input "text" at bounding box center [248, 254] width 154 height 15
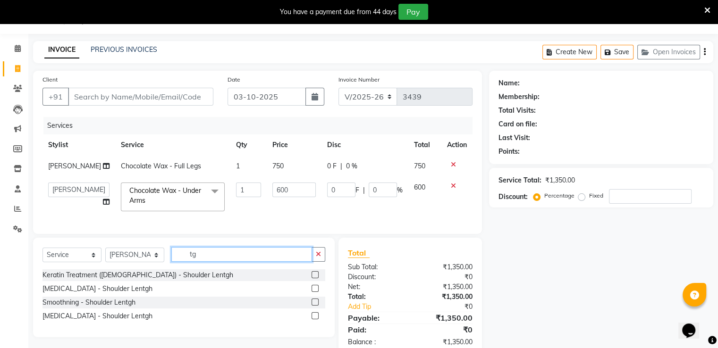
type input "t"
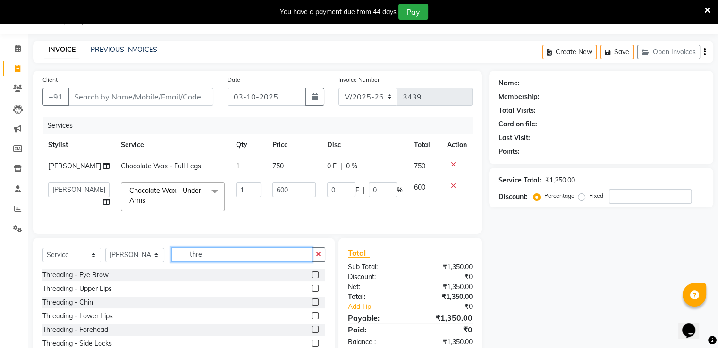
type input "thre"
click at [312, 279] on label at bounding box center [315, 274] width 7 height 7
click at [312, 279] on input "checkbox" at bounding box center [315, 275] width 6 height 6
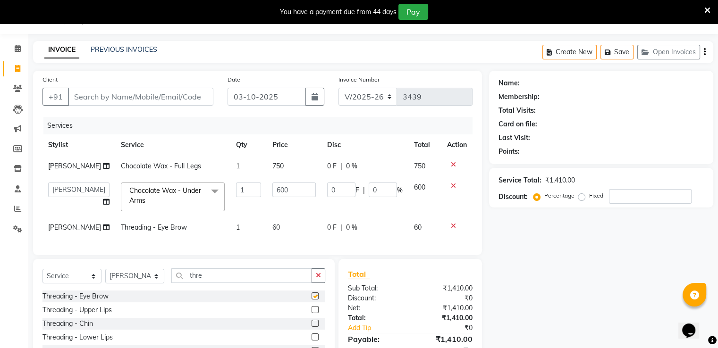
checkbox input "false"
click at [90, 95] on input "Client" at bounding box center [140, 97] width 145 height 18
type input "7"
type input "0"
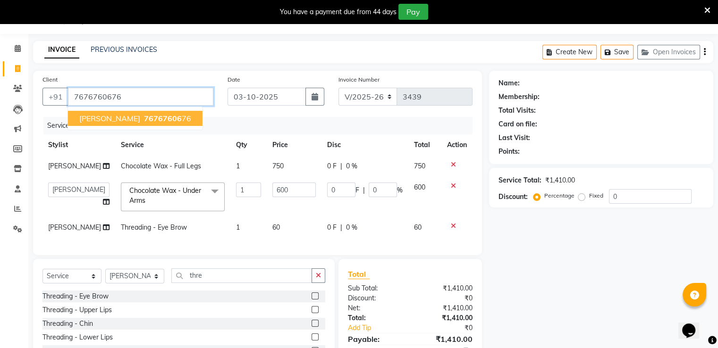
type input "7676760676"
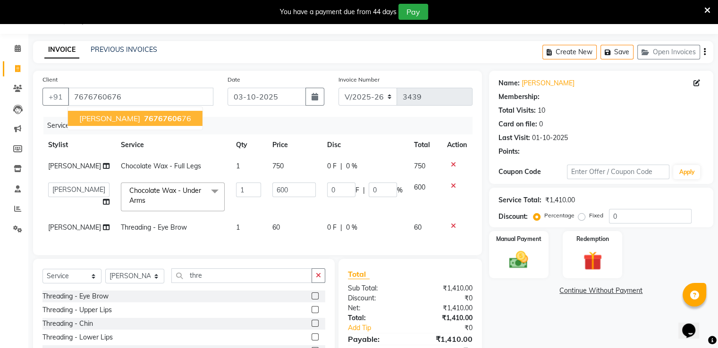
click at [112, 119] on span "[PERSON_NAME]" at bounding box center [109, 118] width 61 height 9
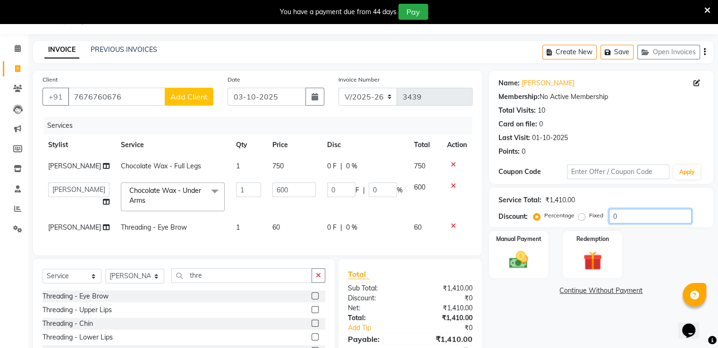
click at [617, 212] on input "0" at bounding box center [650, 216] width 83 height 15
type input "05"
type input "30"
type input "5"
type input "050"
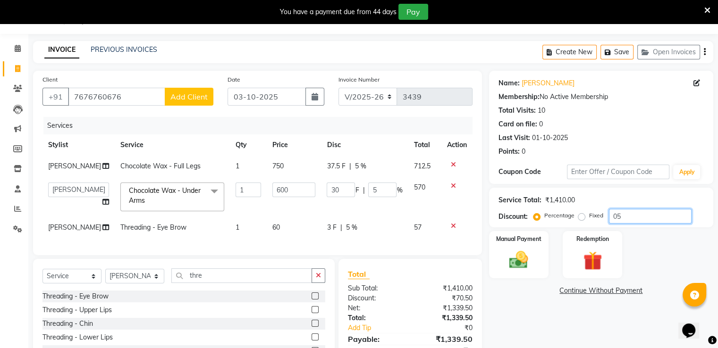
type input "300"
type input "50"
type input "050"
click at [298, 238] on td "60" at bounding box center [294, 227] width 55 height 21
select select "49291"
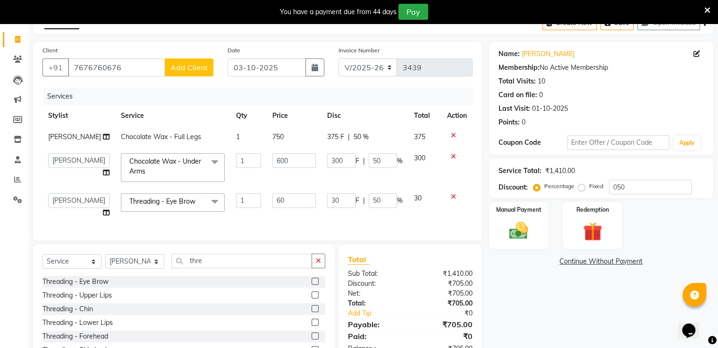
scroll to position [110, 0]
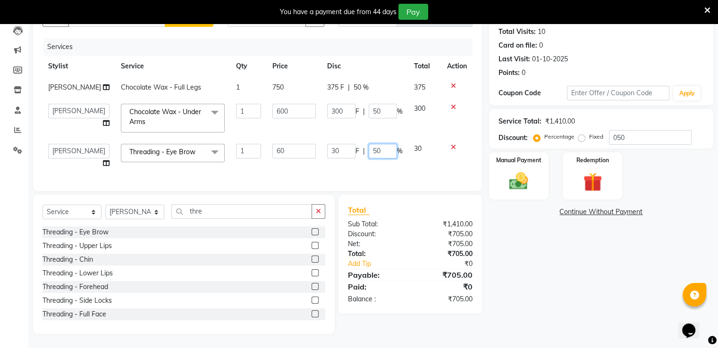
click at [388, 144] on input "50" at bounding box center [383, 151] width 28 height 15
type input "5"
click at [306, 157] on td "60" at bounding box center [294, 156] width 55 height 36
select select "49291"
click at [522, 176] on img at bounding box center [519, 181] width 32 height 23
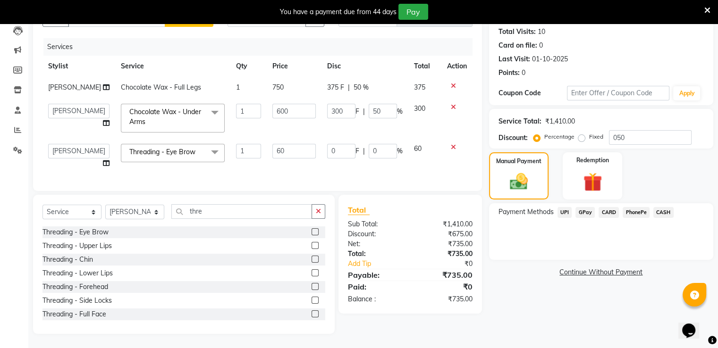
click at [661, 207] on span "CASH" at bounding box center [663, 212] width 20 height 11
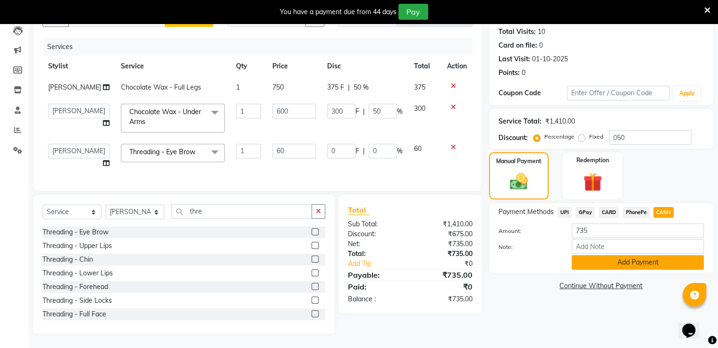
click at [604, 255] on button "Add Payment" at bounding box center [638, 262] width 132 height 15
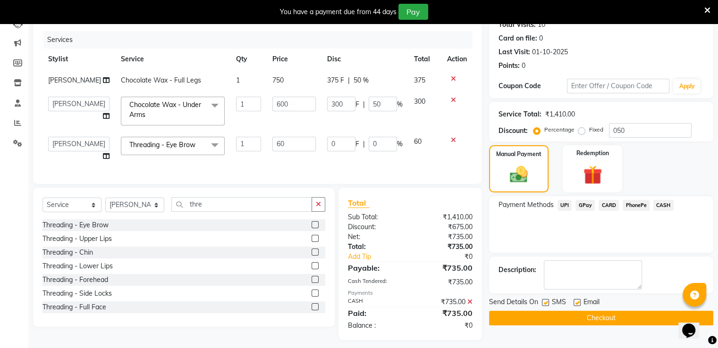
scroll to position [123, 0]
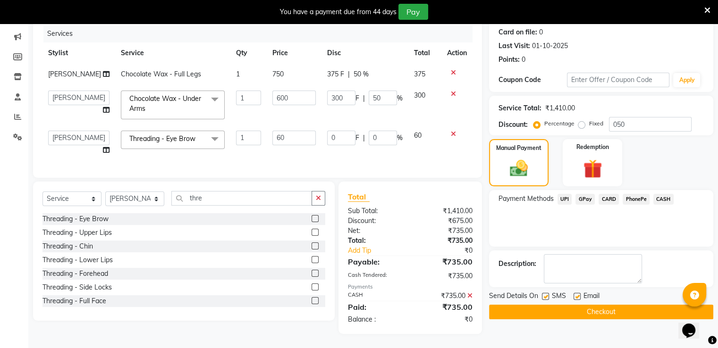
click at [546, 293] on label at bounding box center [545, 296] width 7 height 7
click at [546, 294] on input "checkbox" at bounding box center [545, 297] width 6 height 6
checkbox input "false"
click at [546, 305] on button "Checkout" at bounding box center [601, 312] width 224 height 15
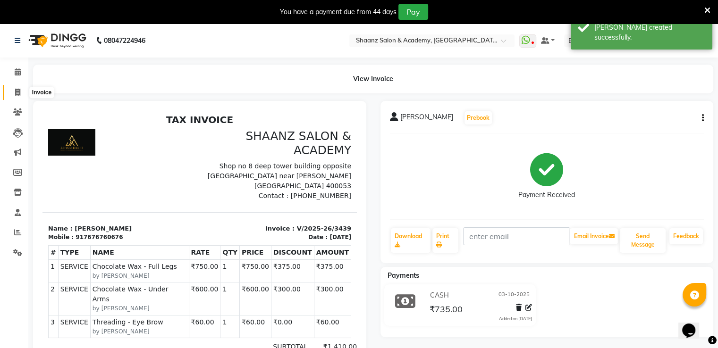
click at [17, 91] on icon at bounding box center [17, 92] width 5 height 7
select select "service"
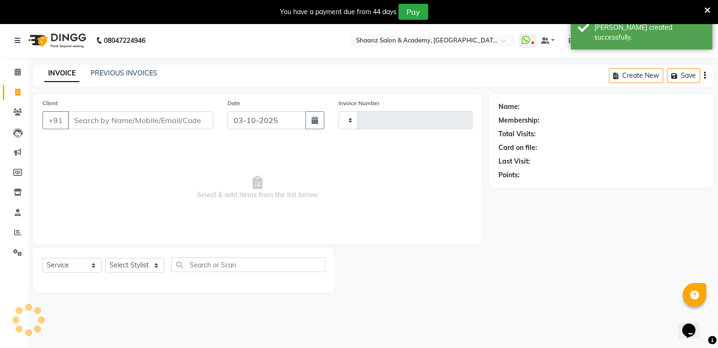
type input "3440"
select select "6360"
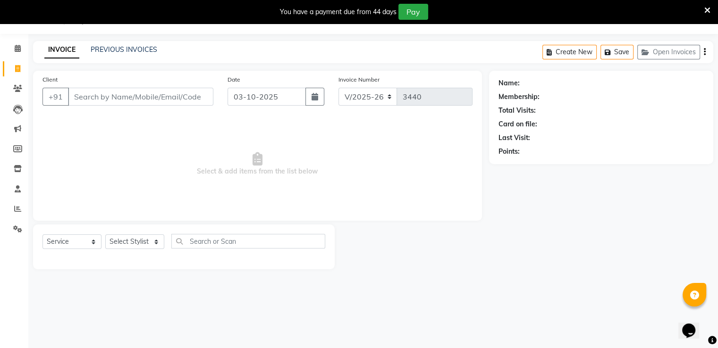
click at [100, 96] on input "Client" at bounding box center [140, 97] width 145 height 18
click at [98, 95] on input "Client" at bounding box center [140, 97] width 145 height 18
click at [143, 48] on link "PREVIOUS INVOICES" at bounding box center [124, 49] width 67 height 8
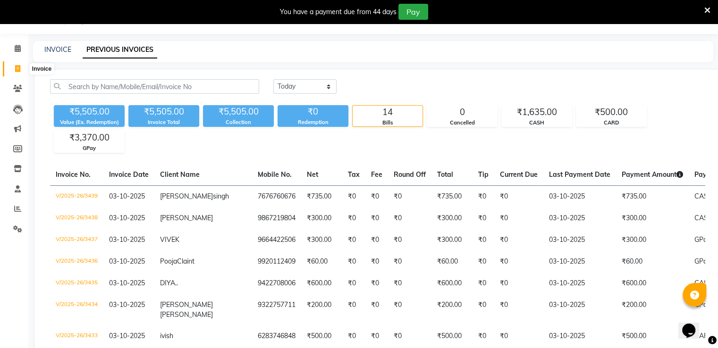
click at [17, 68] on icon at bounding box center [17, 68] width 5 height 7
select select "service"
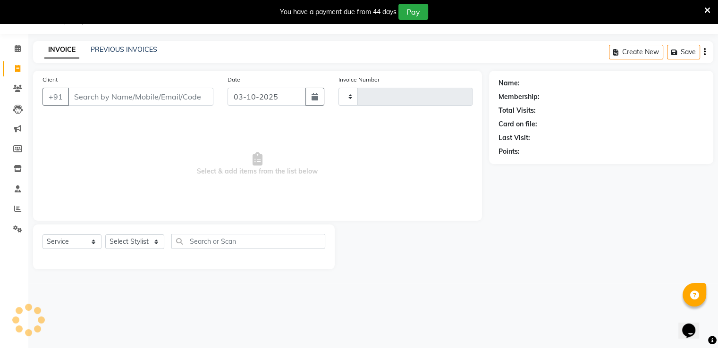
type input "3440"
select select "6360"
click at [123, 96] on input "Client" at bounding box center [140, 97] width 145 height 18
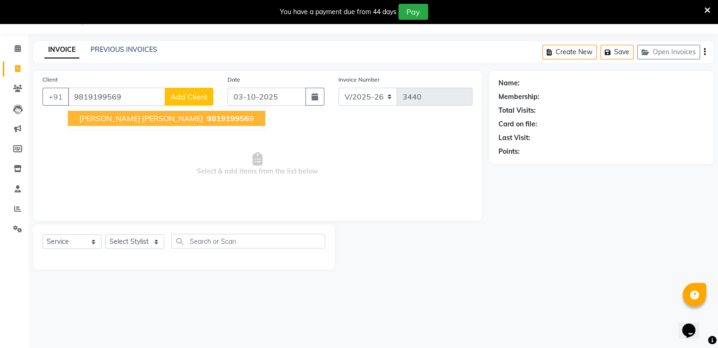
type input "9819199569"
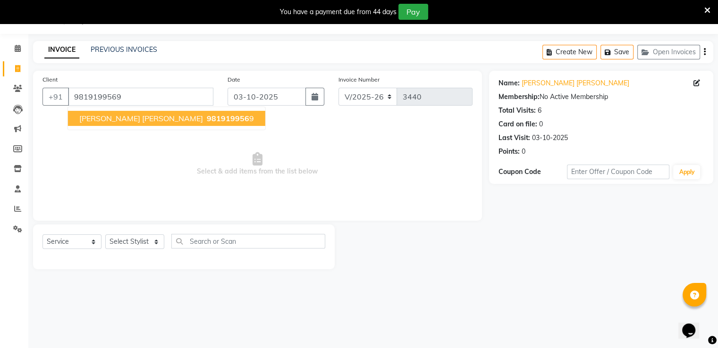
click at [127, 118] on span "[PERSON_NAME] [PERSON_NAME]" at bounding box center [141, 118] width 124 height 9
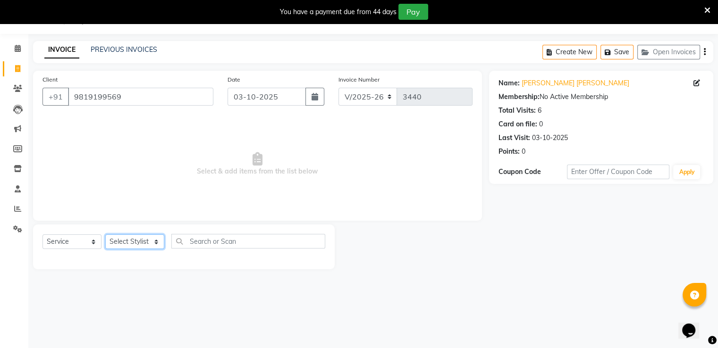
click at [155, 242] on select "Select Stylist [PERSON_NAME] [PERSON_NAME] dc Front Desk(DN Nagar) mehek MUSKAN…" at bounding box center [134, 242] width 59 height 15
select select "49291"
click at [105, 235] on select "Select Stylist [PERSON_NAME] [PERSON_NAME] dc Front Desk(DN Nagar) mehek MUSKAN…" at bounding box center [134, 242] width 59 height 15
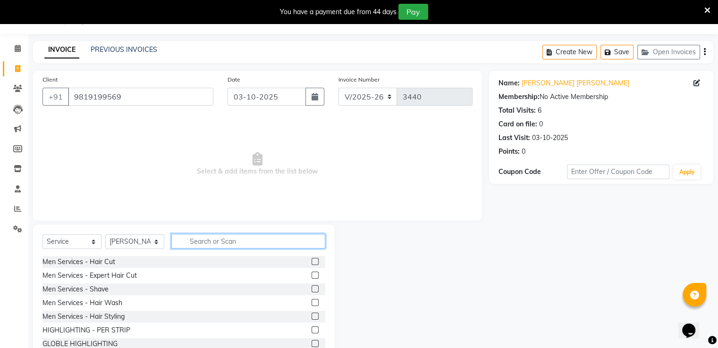
click at [256, 244] on input "text" at bounding box center [248, 241] width 154 height 15
click at [184, 240] on input "text" at bounding box center [248, 241] width 154 height 15
click at [192, 244] on input "text" at bounding box center [248, 241] width 154 height 15
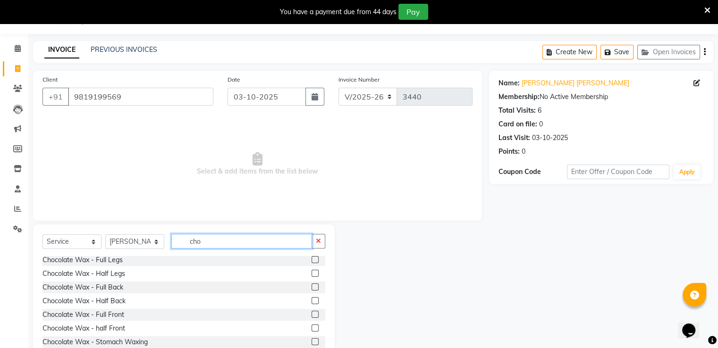
scroll to position [113, 0]
type input "cho"
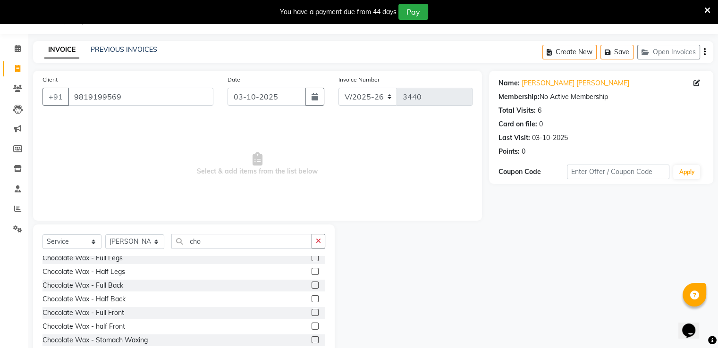
click at [312, 257] on label at bounding box center [315, 257] width 7 height 7
click at [312, 257] on input "checkbox" at bounding box center [315, 258] width 6 height 6
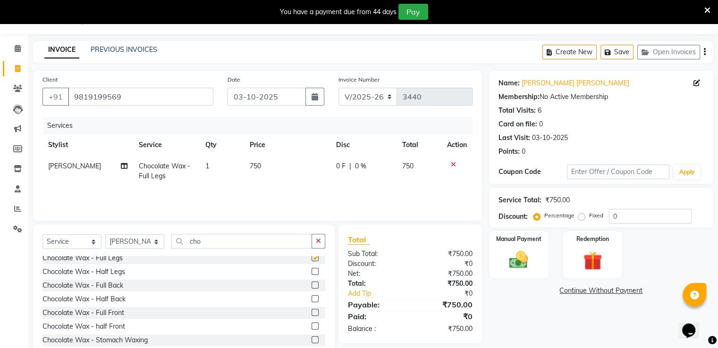
checkbox input "false"
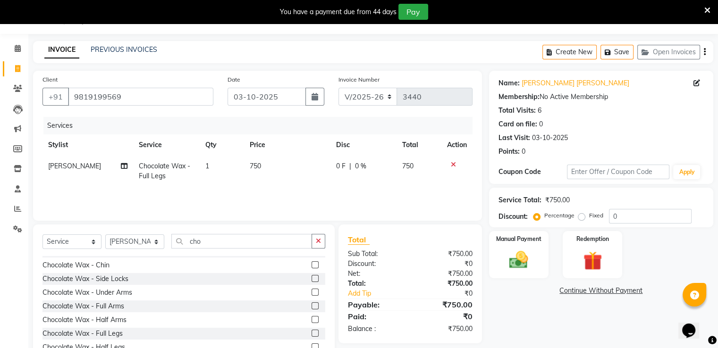
scroll to position [19, 0]
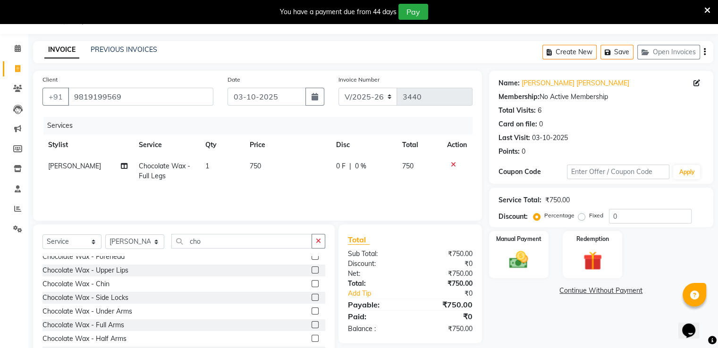
click at [312, 286] on label at bounding box center [315, 283] width 7 height 7
click at [312, 286] on input "checkbox" at bounding box center [315, 284] width 6 height 6
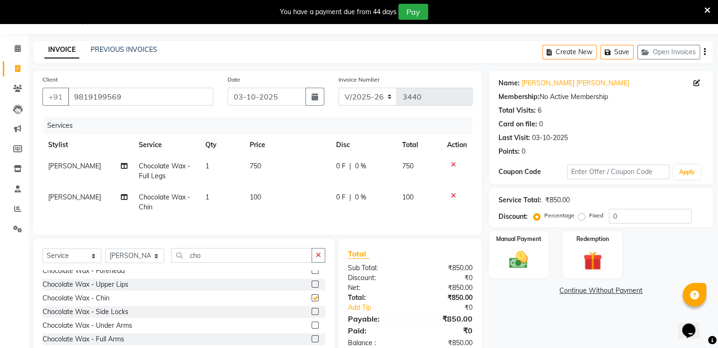
checkbox input "false"
click at [364, 169] on span "0 %" at bounding box center [360, 166] width 11 height 10
select select "49291"
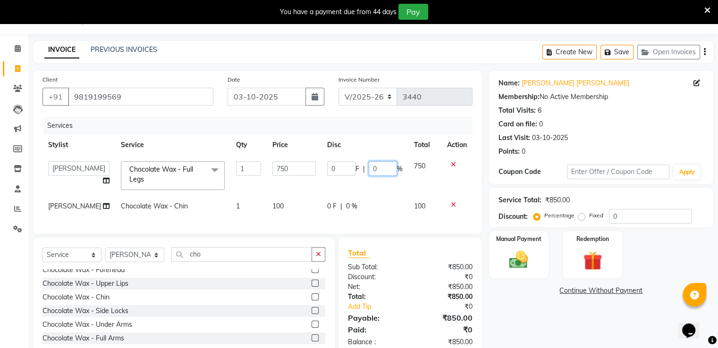
click at [375, 167] on input "0" at bounding box center [383, 168] width 28 height 15
type input "050"
click at [368, 188] on tbody "[PERSON_NAME] [PERSON_NAME] dc Front Desk(DN Nagar) mehek MUSKAN nisha [PERSON_…" at bounding box center [257, 186] width 430 height 61
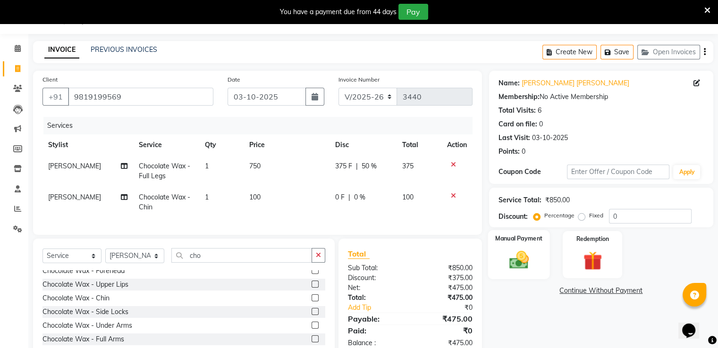
click at [520, 265] on img at bounding box center [519, 260] width 32 height 23
click at [585, 289] on span "GPay" at bounding box center [584, 291] width 19 height 11
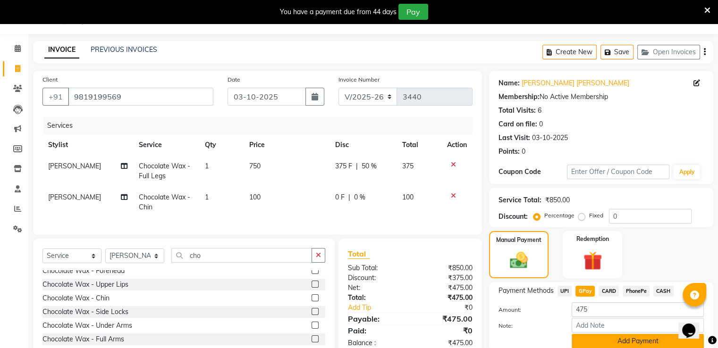
click at [630, 344] on button "Add Payment" at bounding box center [638, 341] width 132 height 15
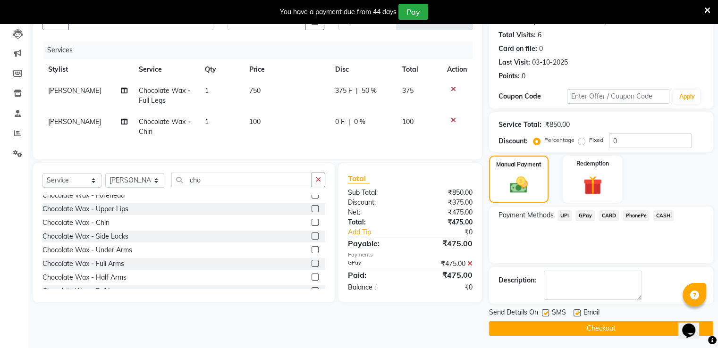
scroll to position [100, 0]
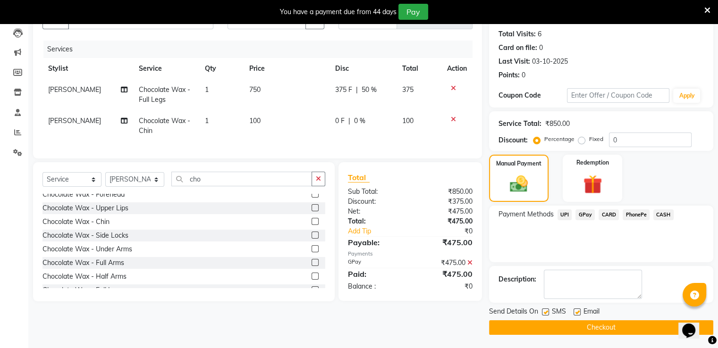
click at [545, 309] on label at bounding box center [545, 312] width 7 height 7
click at [545, 310] on input "checkbox" at bounding box center [545, 313] width 6 height 6
click at [545, 309] on label at bounding box center [545, 312] width 7 height 7
click at [545, 310] on input "checkbox" at bounding box center [545, 313] width 6 height 6
click at [545, 309] on label at bounding box center [545, 312] width 7 height 7
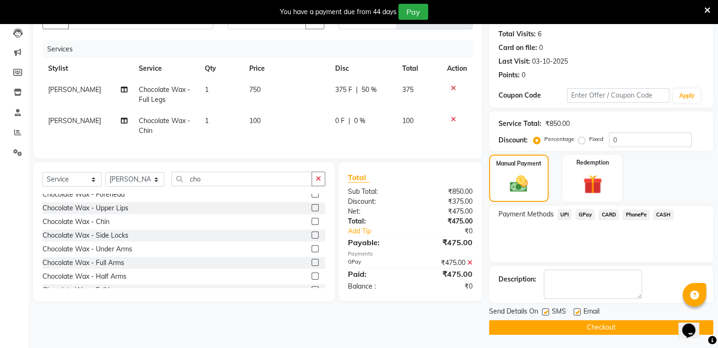
click at [545, 310] on input "checkbox" at bounding box center [545, 313] width 6 height 6
checkbox input "false"
click at [547, 325] on button "Checkout" at bounding box center [601, 328] width 224 height 15
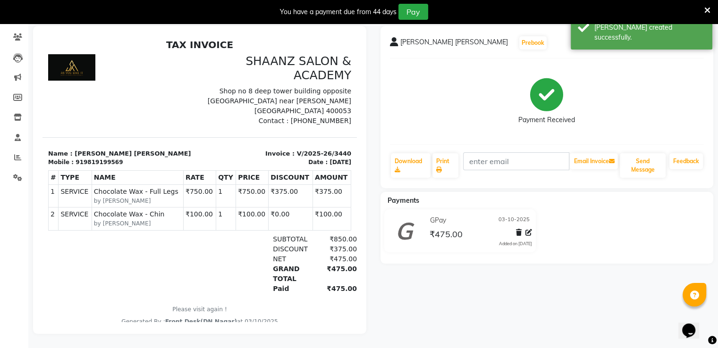
select select "service"
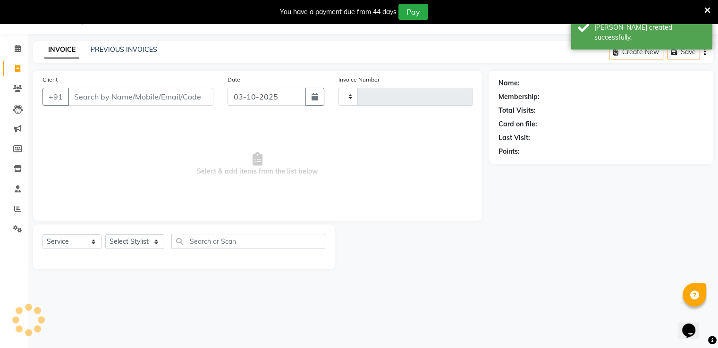
type input "3441"
select select "6360"
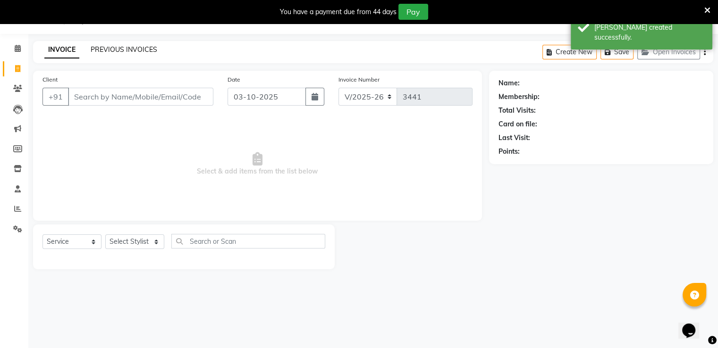
click at [154, 48] on link "PREVIOUS INVOICES" at bounding box center [124, 49] width 67 height 8
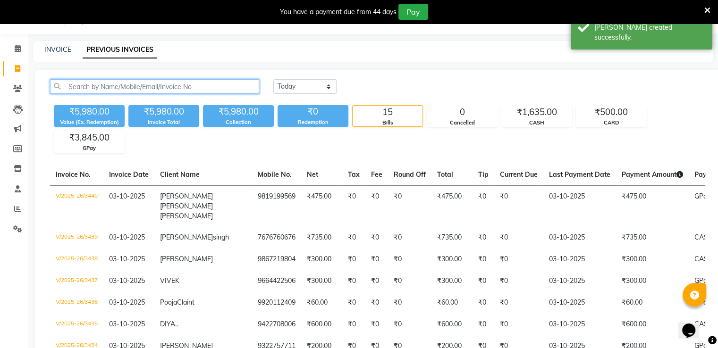
click at [196, 84] on input "text" at bounding box center [154, 86] width 209 height 15
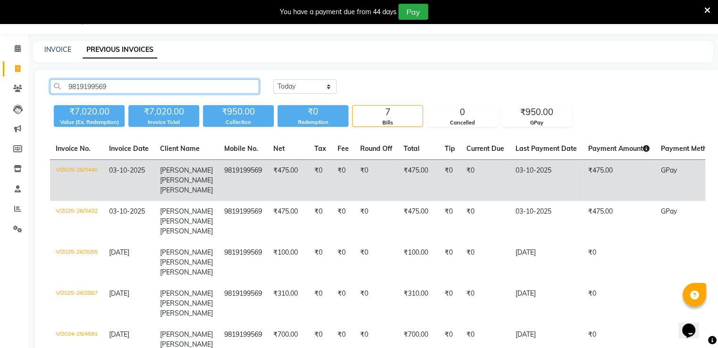
type input "9819199569"
click at [309, 178] on td "₹0" at bounding box center [320, 181] width 23 height 42
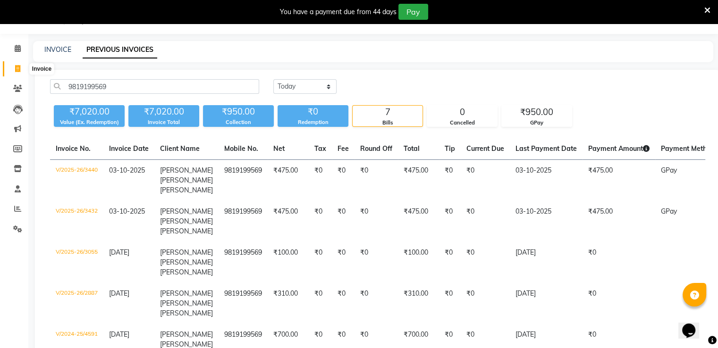
click at [17, 68] on icon at bounding box center [17, 68] width 5 height 7
select select "service"
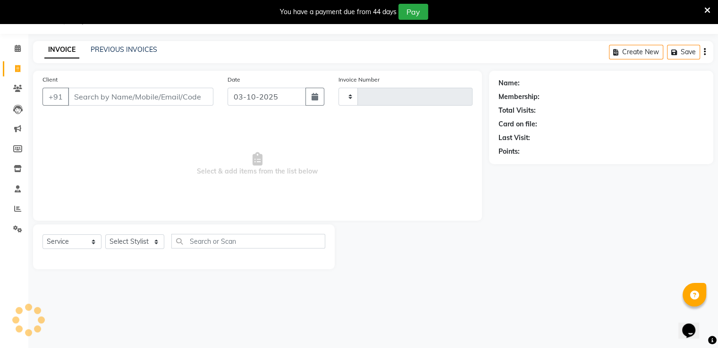
type input "3441"
select select "6360"
click at [104, 101] on input "Client" at bounding box center [140, 97] width 145 height 18
type input "r"
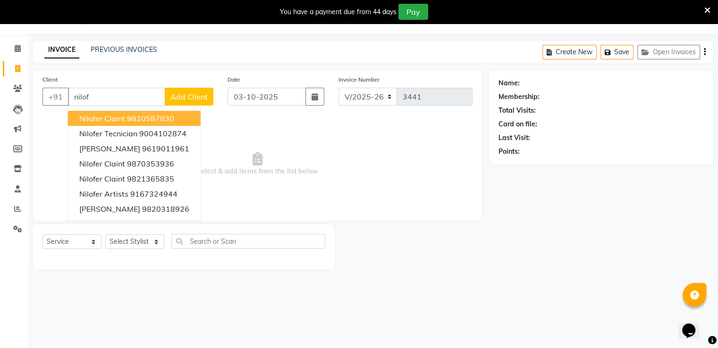
click at [133, 123] on button "Nilofer Claint 9820587830" at bounding box center [134, 118] width 133 height 15
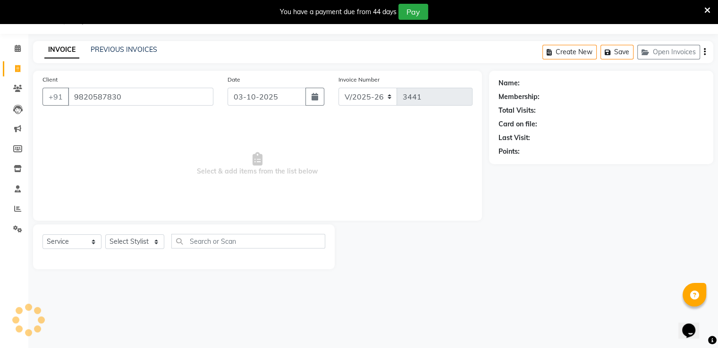
type input "9820587830"
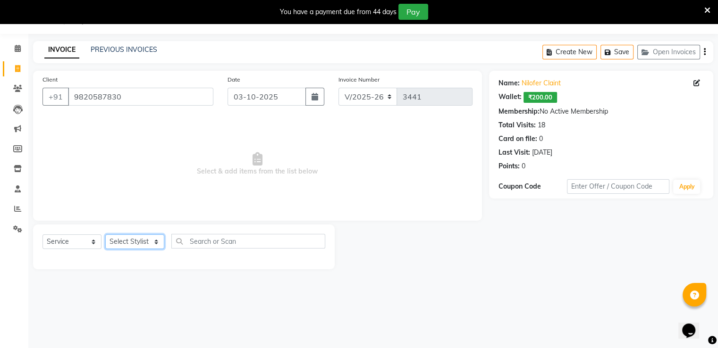
click at [153, 247] on select "Select Stylist [PERSON_NAME] [PERSON_NAME] dc Front Desk(DN Nagar) mehek MUSKAN…" at bounding box center [134, 242] width 59 height 15
click at [540, 95] on span "₹200.00" at bounding box center [541, 97] width 34 height 11
click at [550, 98] on span "₹200.00" at bounding box center [541, 97] width 34 height 11
click at [157, 242] on select "Select Stylist [PERSON_NAME] [PERSON_NAME] dc Front Desk(DN Nagar) mehek MUSKAN…" at bounding box center [134, 242] width 59 height 15
select select "88016"
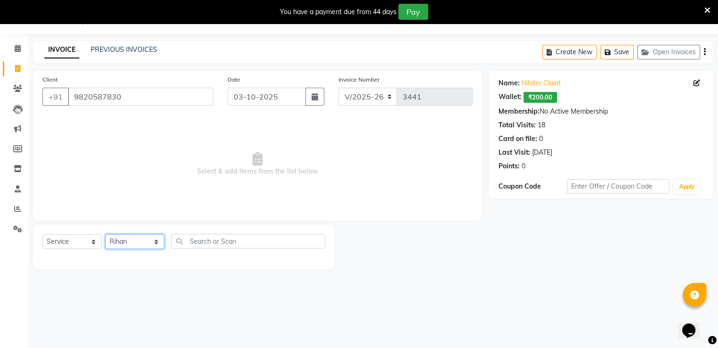
click at [105, 235] on select "Select Stylist [PERSON_NAME] [PERSON_NAME] dc Front Desk(DN Nagar) mehek MUSKAN…" at bounding box center [134, 242] width 59 height 15
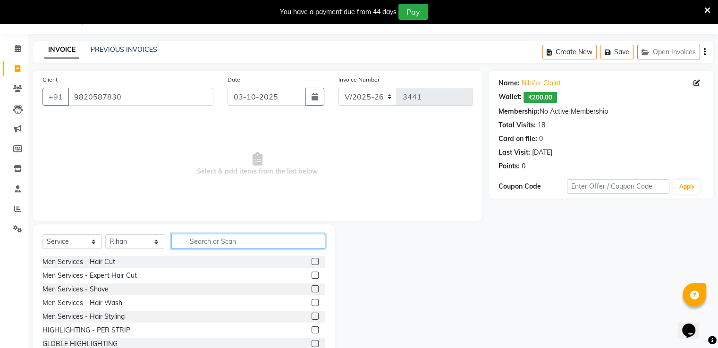
click at [182, 241] on input "text" at bounding box center [248, 241] width 154 height 15
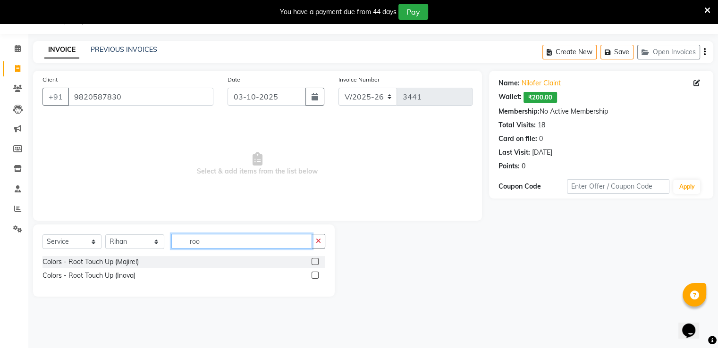
type input "roo"
click at [313, 276] on label at bounding box center [315, 275] width 7 height 7
click at [313, 276] on input "checkbox" at bounding box center [315, 276] width 6 height 6
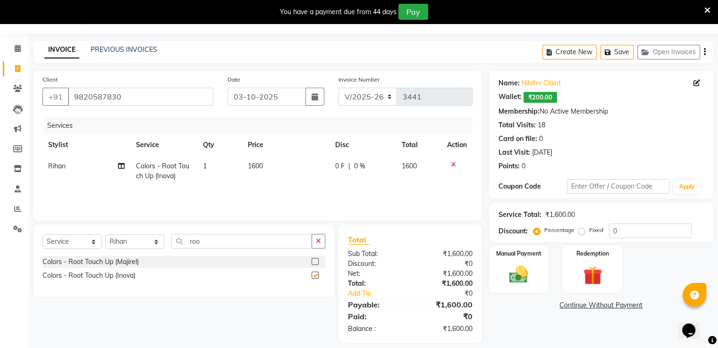
checkbox input "false"
click at [344, 167] on span "0 F" at bounding box center [339, 166] width 9 height 10
select select "88016"
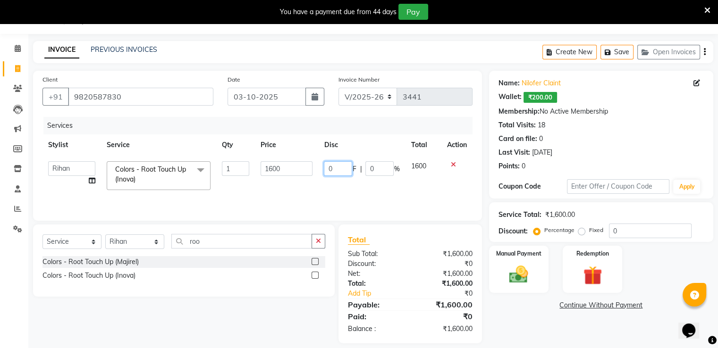
click at [344, 168] on input "0" at bounding box center [338, 168] width 28 height 15
type input "0600"
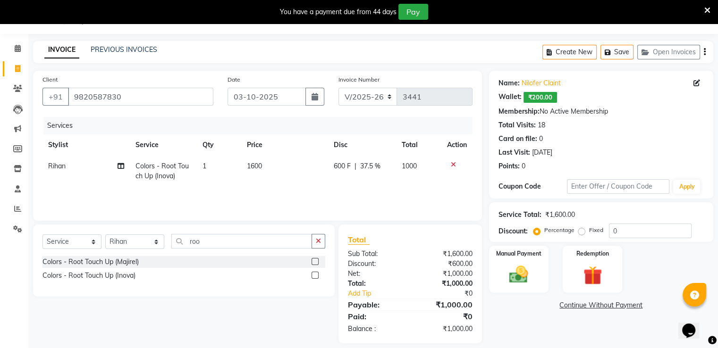
click at [401, 184] on tr "Rihan Colors - Root Touch Up (Inova) 1 1600 600 F | 37.5 % 1000" at bounding box center [257, 171] width 430 height 31
click at [346, 167] on span "600 F" at bounding box center [342, 166] width 17 height 10
select select "88016"
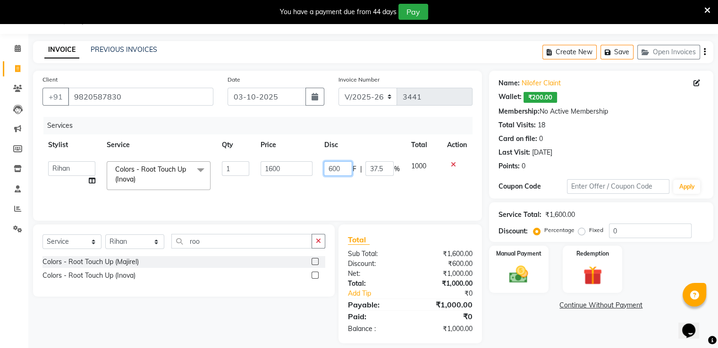
click at [346, 167] on input "600" at bounding box center [338, 168] width 28 height 15
type input "6"
type input "800"
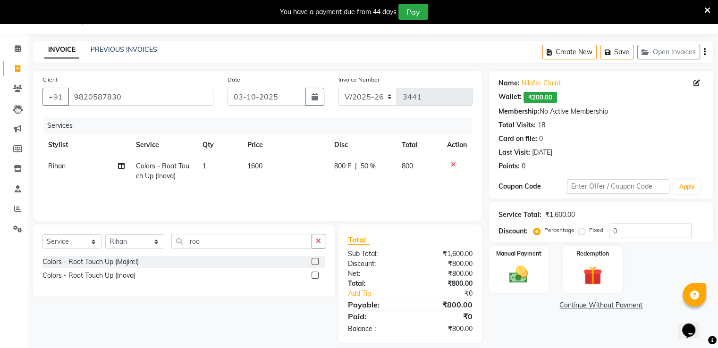
click at [372, 196] on div "Services Stylist Service Qty Price Disc Total Action Rihan Colors - Root Touch …" at bounding box center [257, 164] width 430 height 94
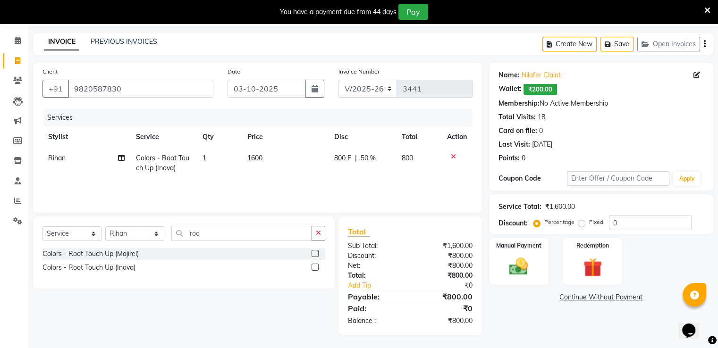
scroll to position [34, 0]
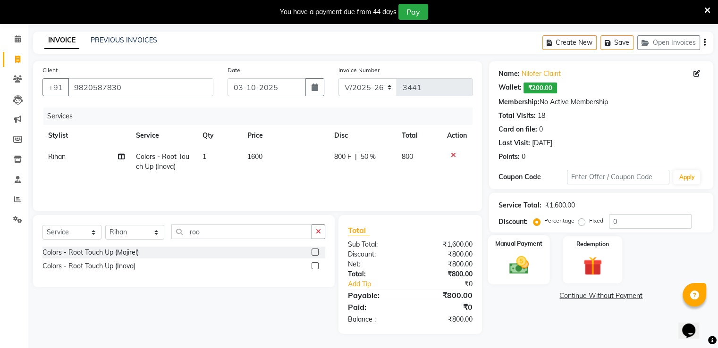
click at [512, 257] on img at bounding box center [519, 265] width 32 height 23
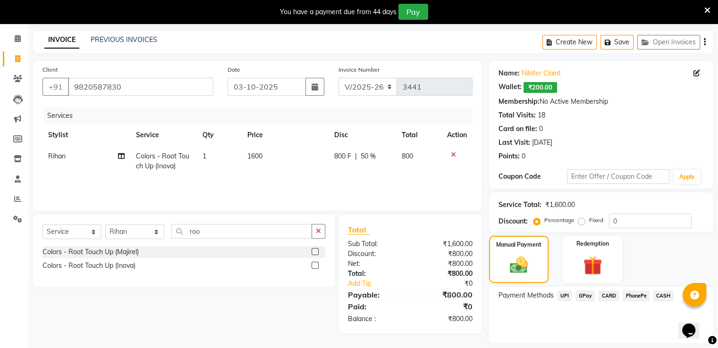
click at [589, 298] on span "GPay" at bounding box center [584, 296] width 19 height 11
click at [608, 346] on button "Add Payment" at bounding box center [638, 346] width 132 height 15
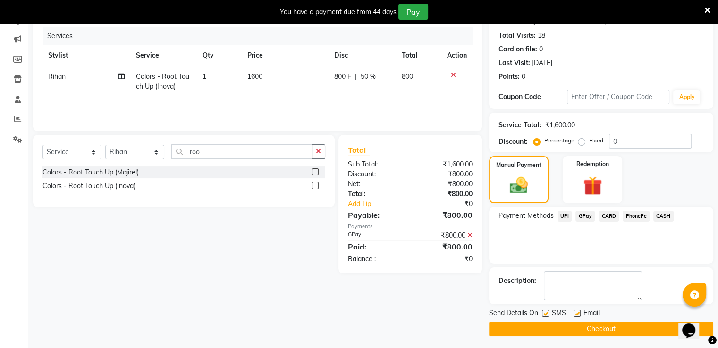
scroll to position [115, 0]
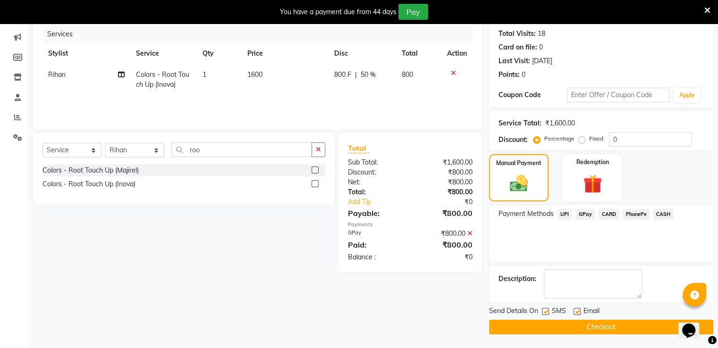
click at [544, 312] on label at bounding box center [545, 311] width 7 height 7
click at [544, 312] on input "checkbox" at bounding box center [545, 312] width 6 height 6
checkbox input "false"
click at [541, 325] on button "Checkout" at bounding box center [601, 327] width 224 height 15
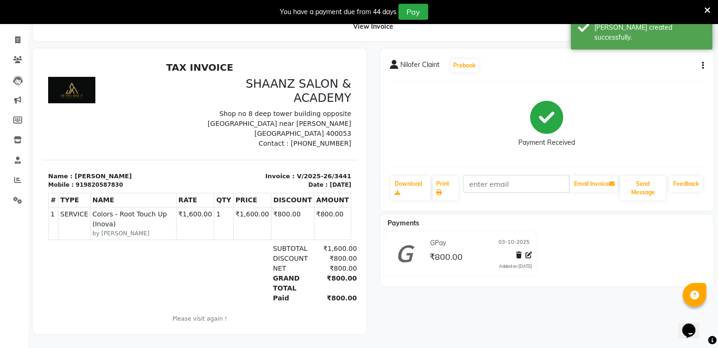
drag, startPoint x: 186, startPoint y: 106, endPoint x: 179, endPoint y: 100, distance: 9.0
click at [179, 100] on div at bounding box center [120, 113] width 157 height 72
click at [20, 36] on icon at bounding box center [17, 39] width 5 height 7
select select "6360"
select select "service"
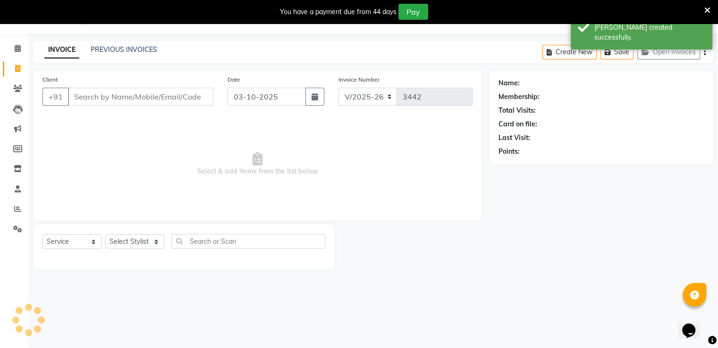
scroll to position [24, 0]
click at [133, 51] on link "PREVIOUS INVOICES" at bounding box center [124, 49] width 67 height 8
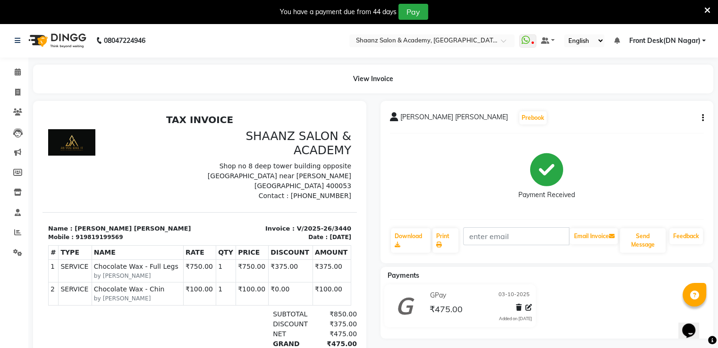
click at [702, 118] on icon "button" at bounding box center [703, 118] width 2 height 0
click at [648, 94] on div "Cancel Invoice" at bounding box center [655, 94] width 65 height 12
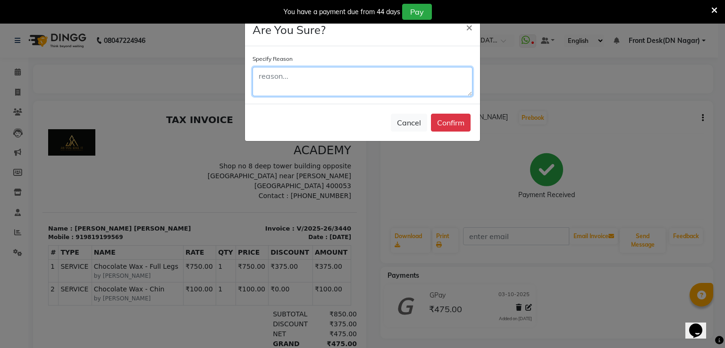
click at [335, 71] on textarea at bounding box center [363, 81] width 220 height 29
type textarea "wrong bill"
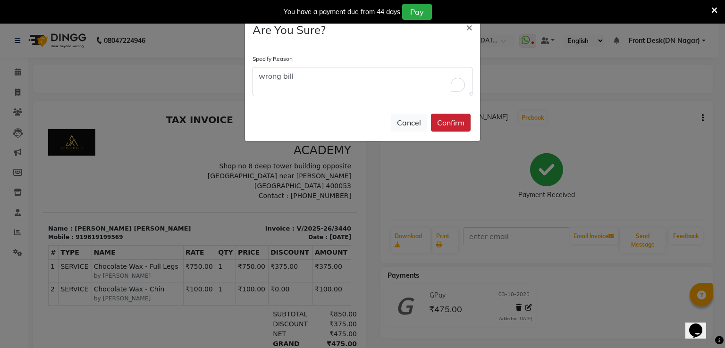
click at [448, 127] on button "Confirm" at bounding box center [451, 123] width 40 height 18
